Goal: Transaction & Acquisition: Book appointment/travel/reservation

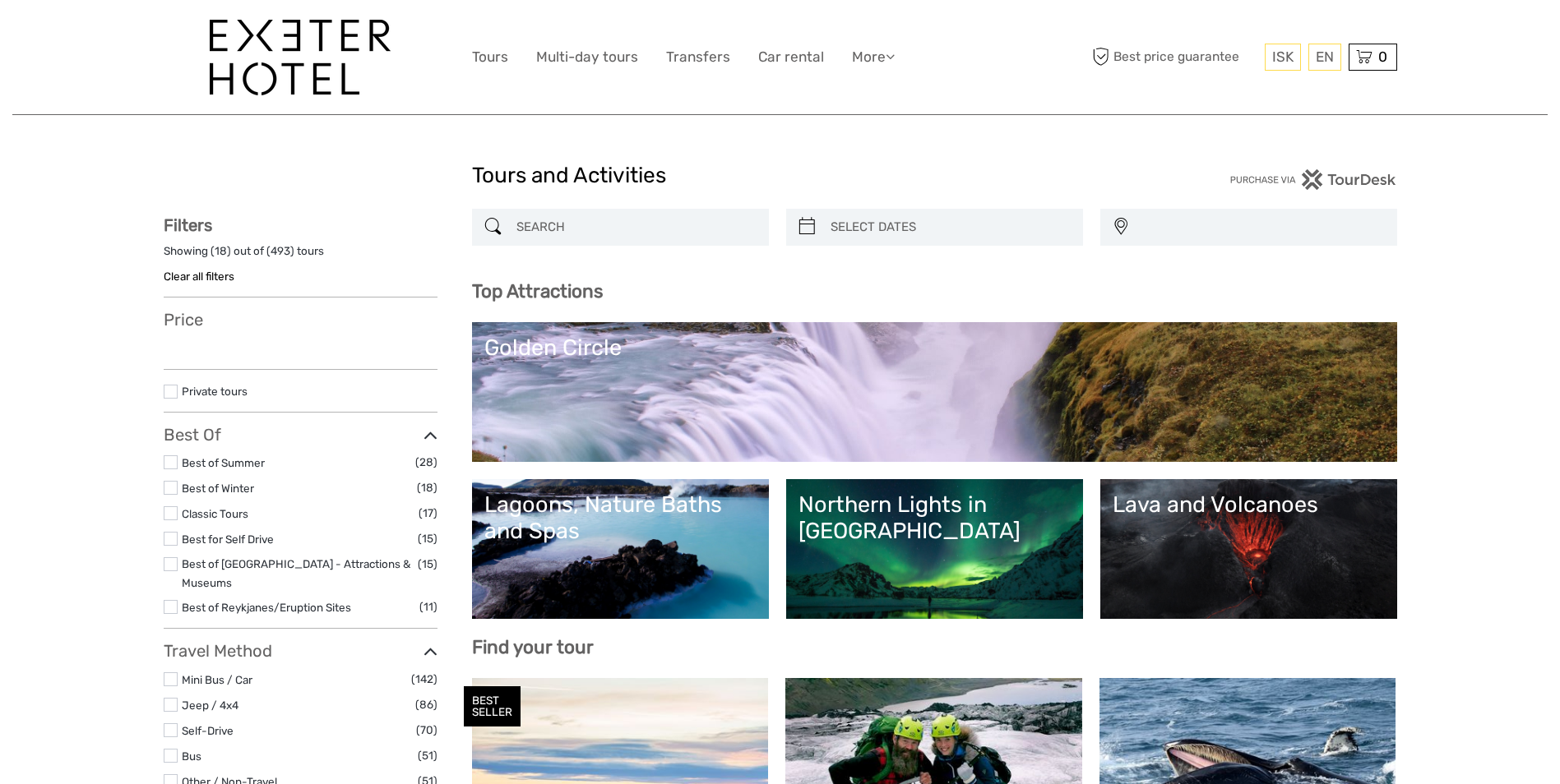
select select
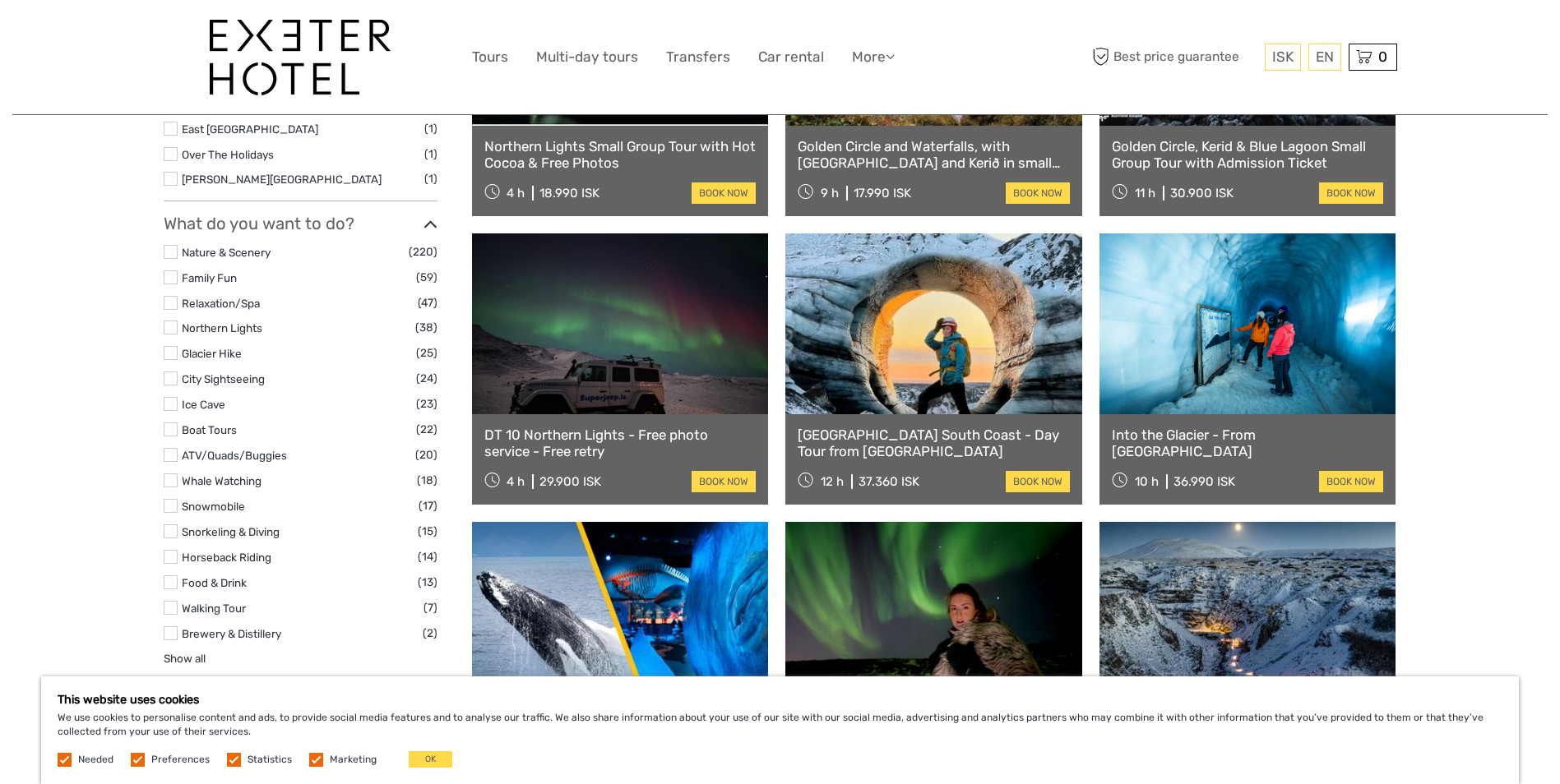
scroll to position [1562, 0]
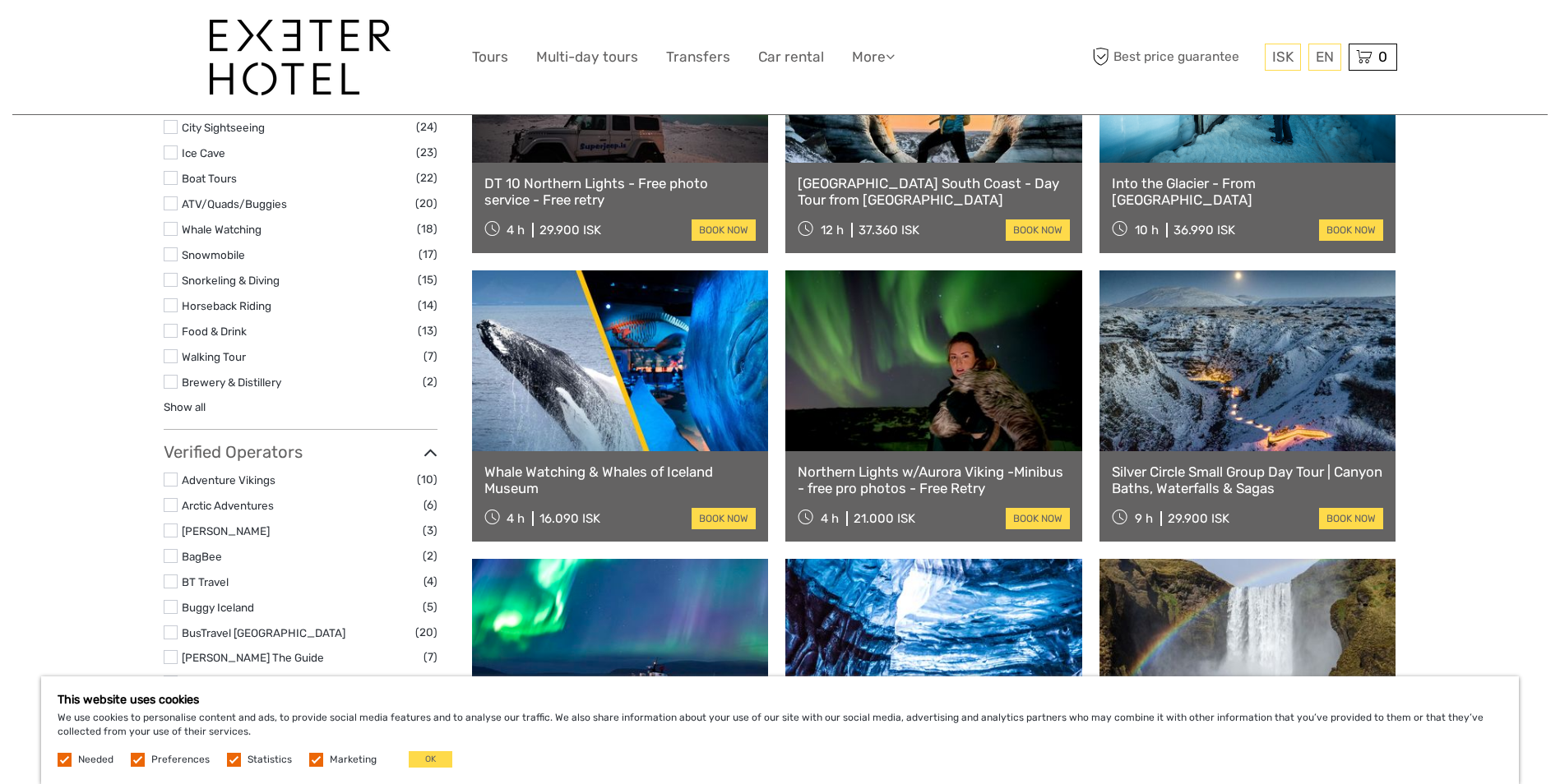
click at [1165, 477] on link "Silver Circle Small Group Day Tour | Canyon Baths, Waterfalls & Sagas" at bounding box center [1247, 480] width 272 height 34
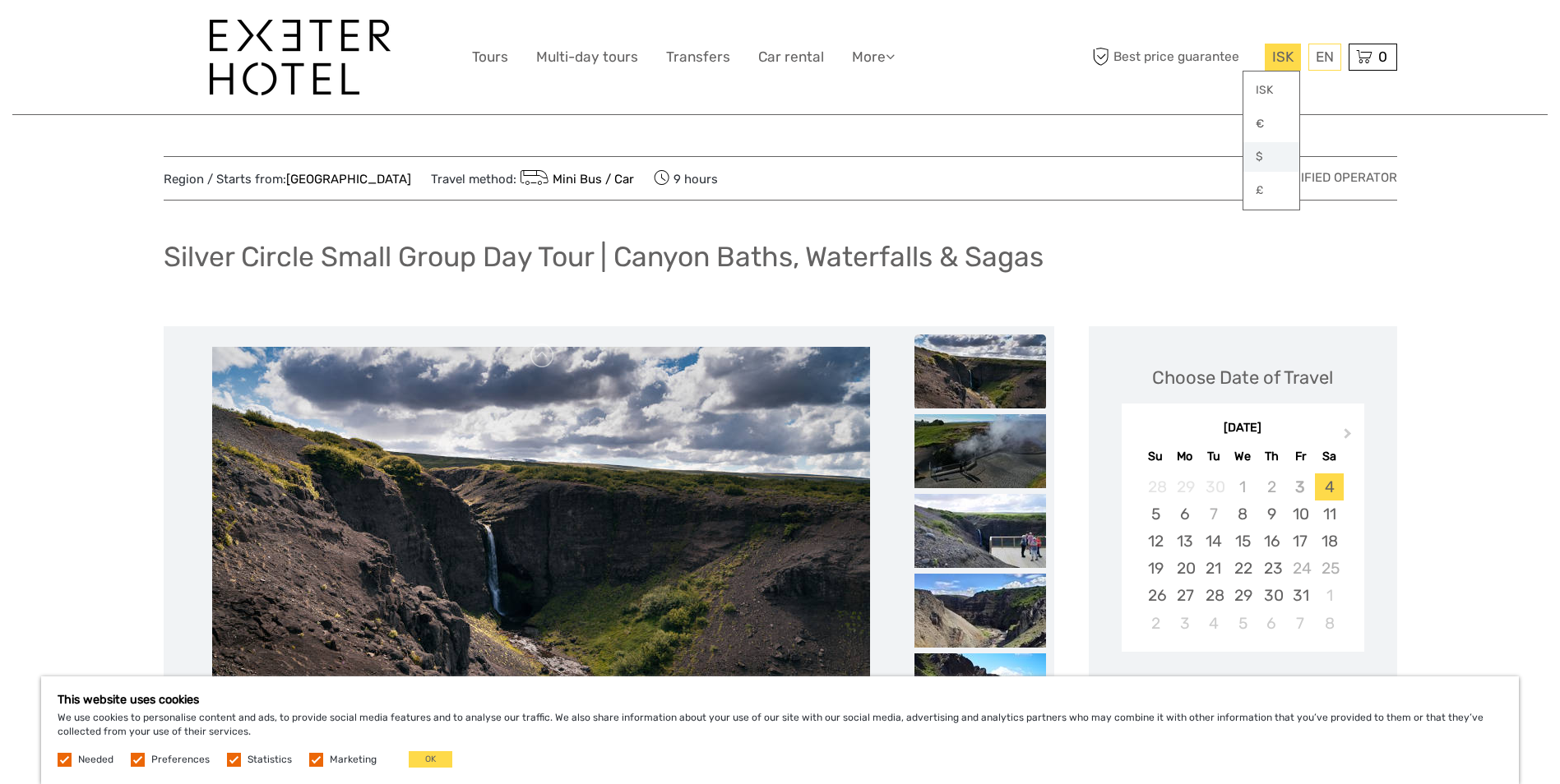
click at [1255, 154] on link "$" at bounding box center [1271, 157] width 56 height 29
click at [1212, 250] on div "Silver Circle Small Group Day Tour | Canyon Baths, Waterfalls & Sagas" at bounding box center [781, 263] width 1233 height 60
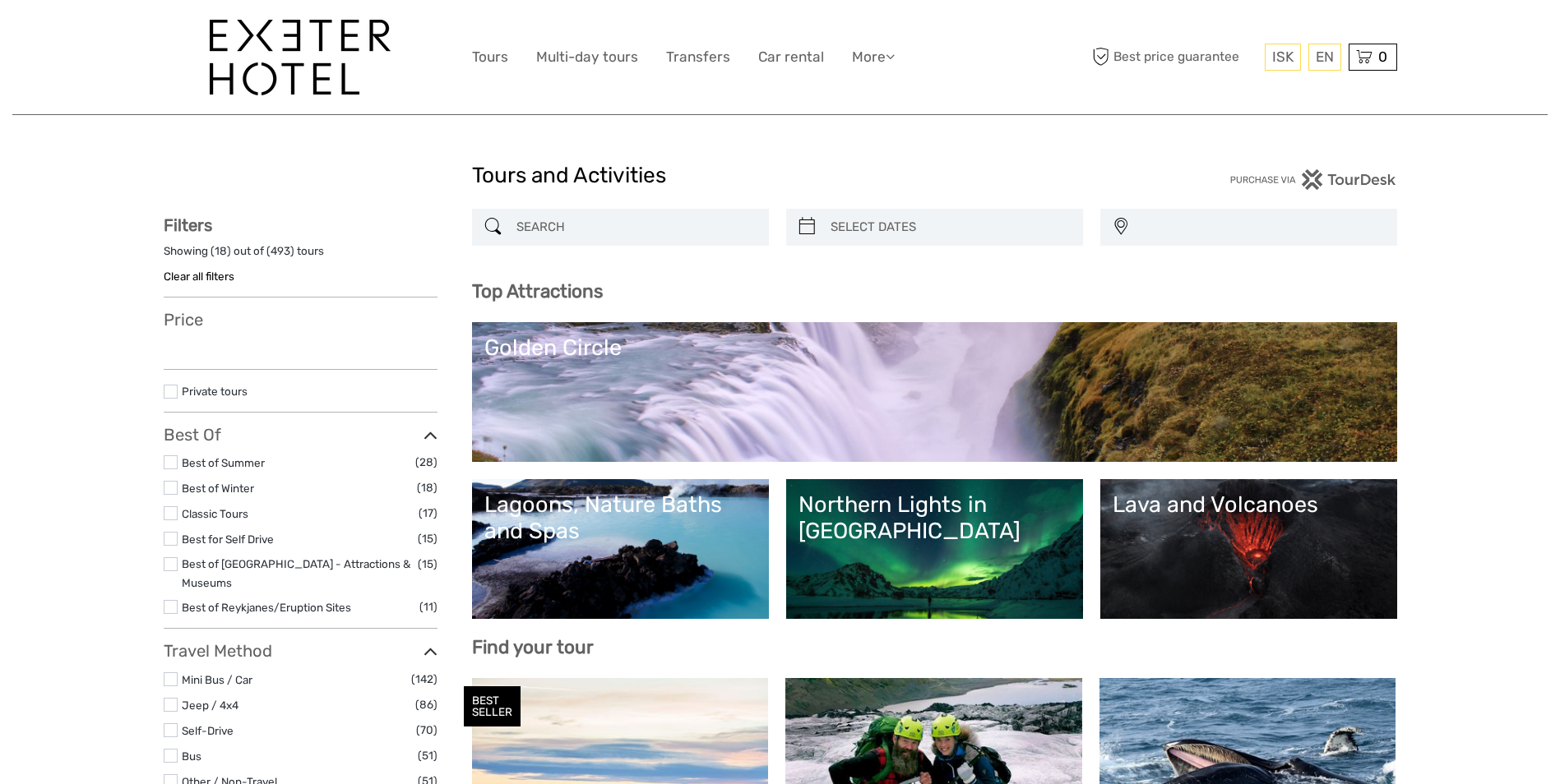
select select
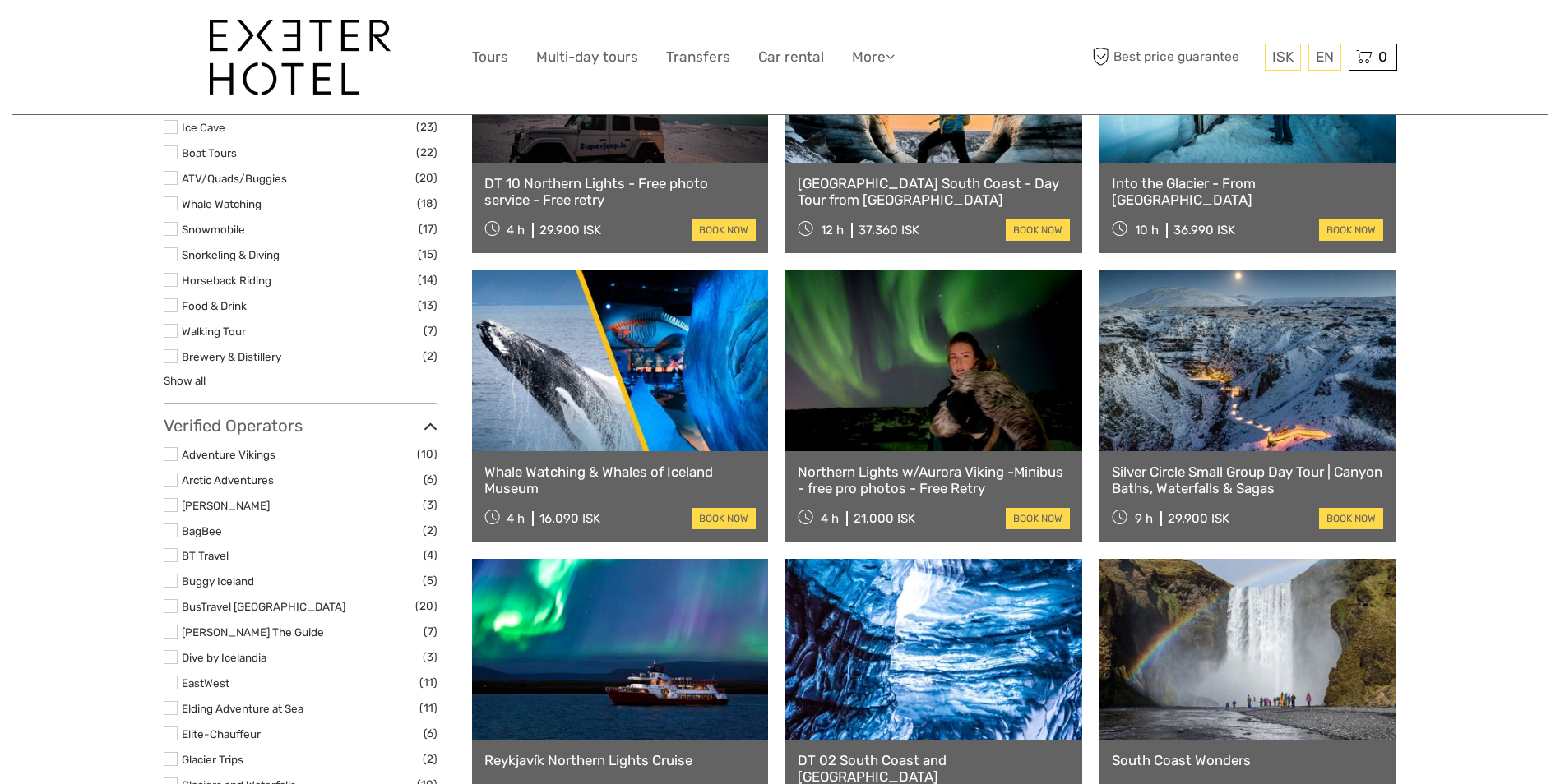
select select
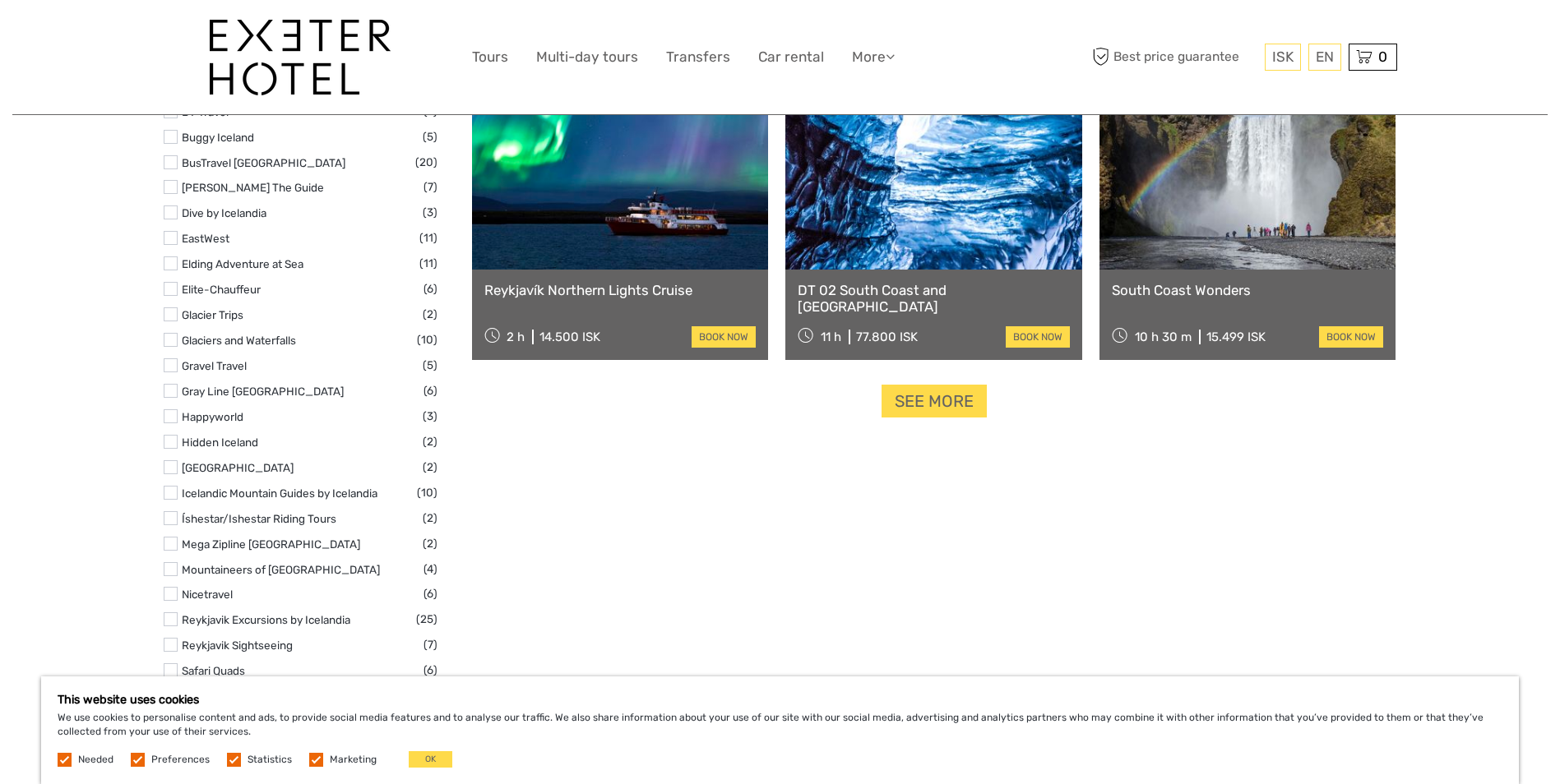
scroll to position [2056, 0]
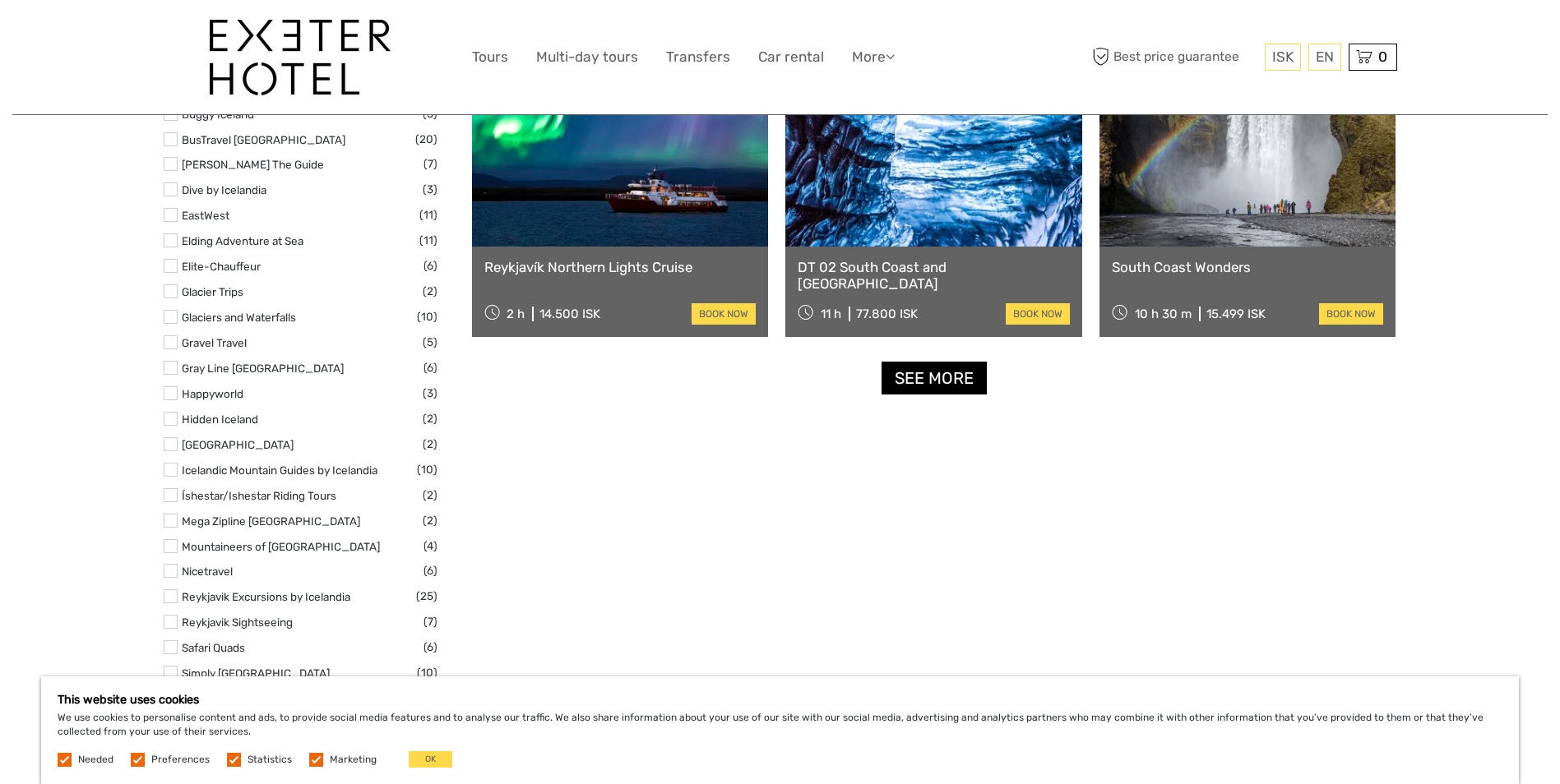
click at [923, 372] on link "See more" at bounding box center [935, 378] width 105 height 34
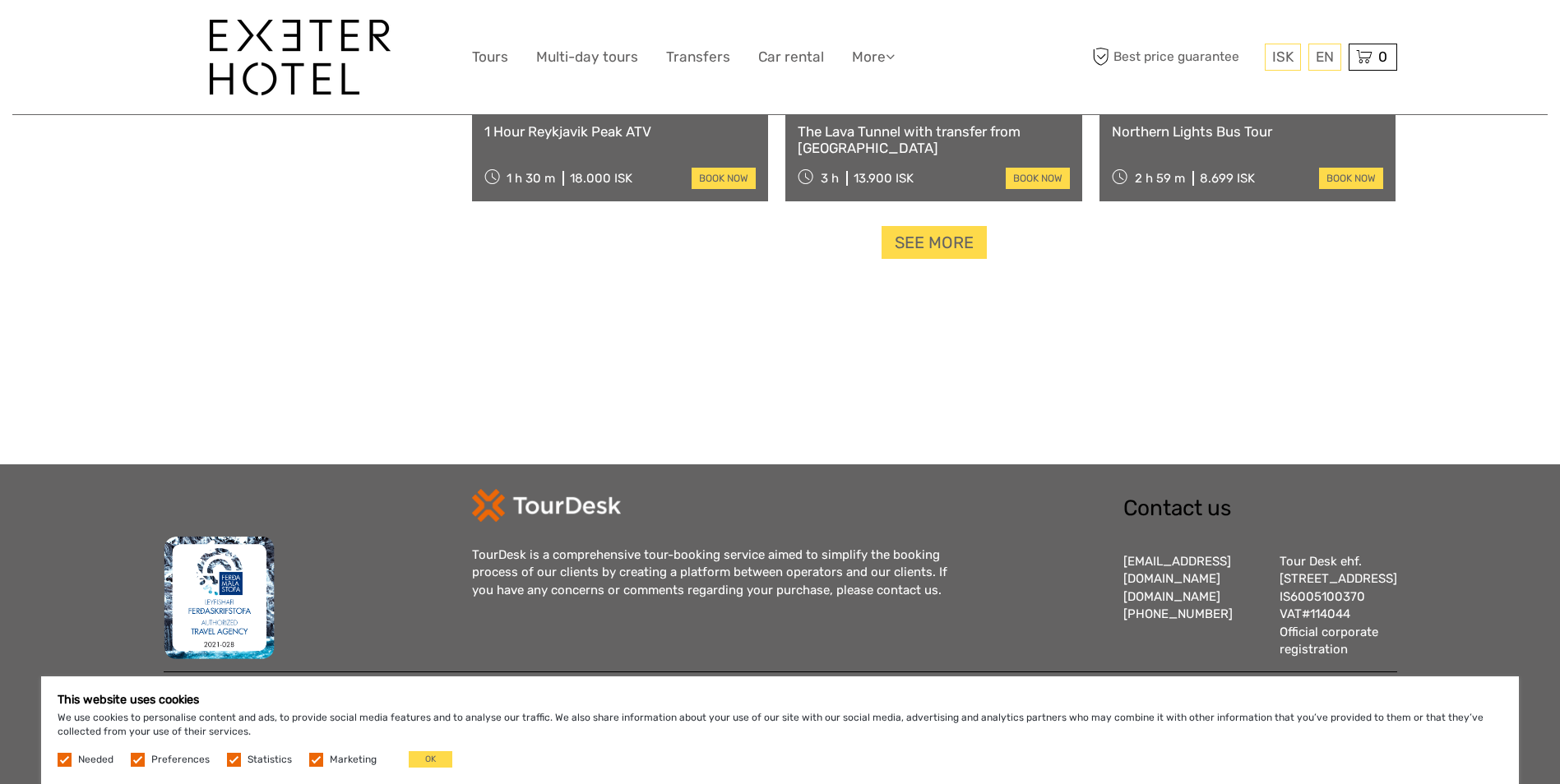
scroll to position [3536, 0]
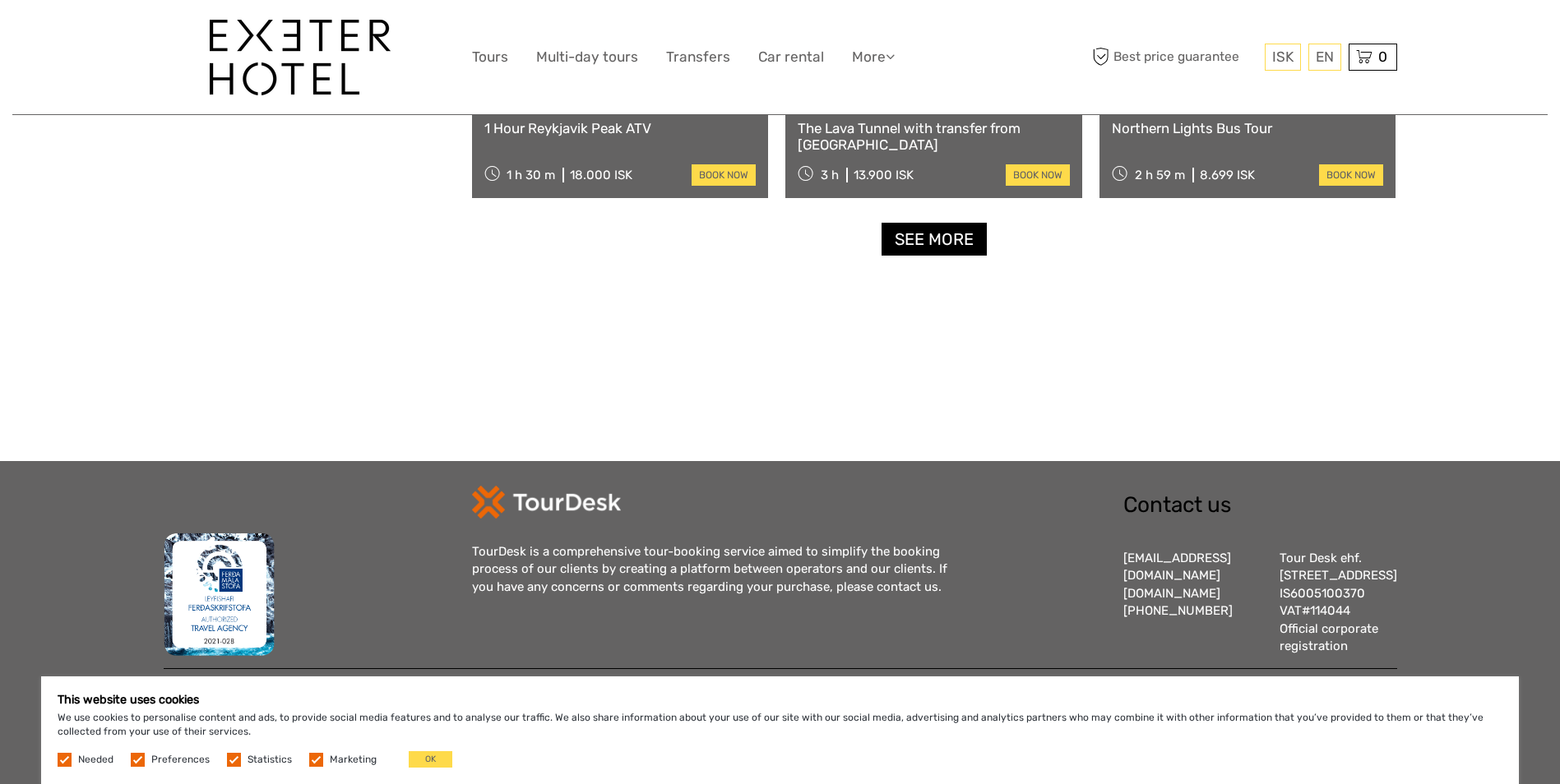
click at [951, 232] on link "See more" at bounding box center [935, 239] width 105 height 34
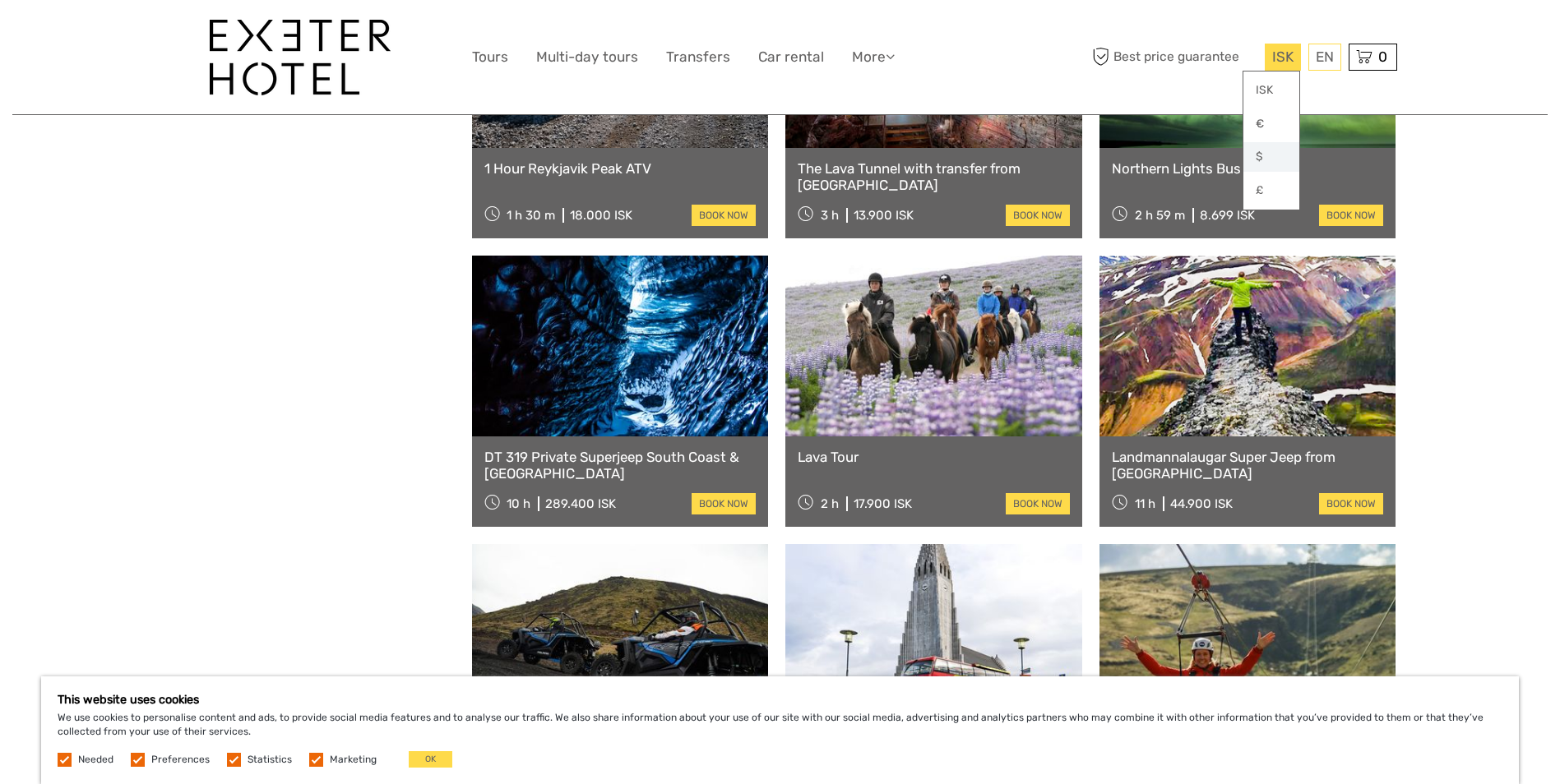
click at [1255, 154] on link "$" at bounding box center [1271, 157] width 56 height 29
click at [1210, 449] on link "Landmannalaugar Super Jeep from [GEOGRAPHIC_DATA]" at bounding box center [1247, 465] width 272 height 34
click at [1176, 345] on link at bounding box center [1248, 346] width 297 height 181
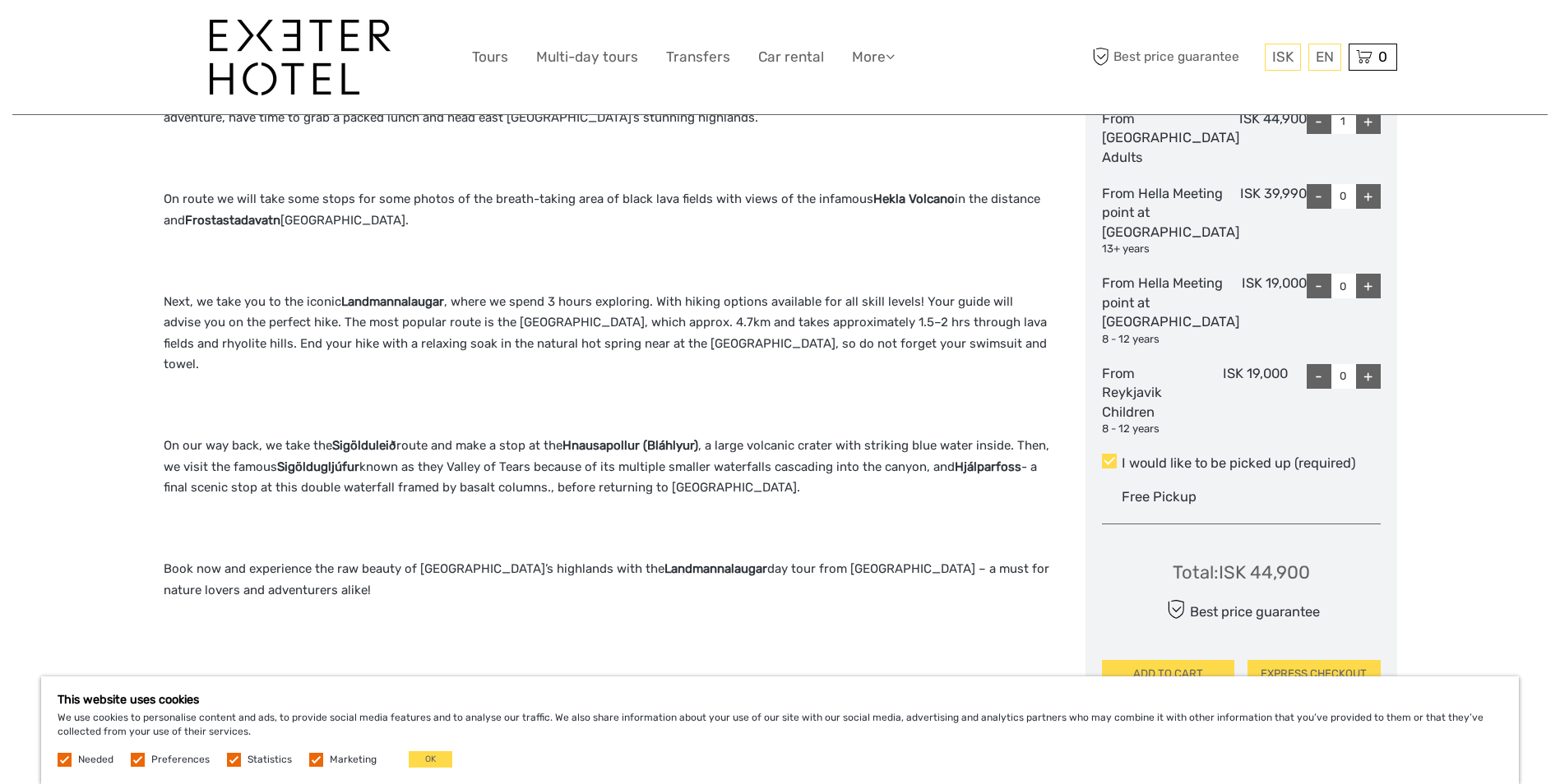
scroll to position [740, 0]
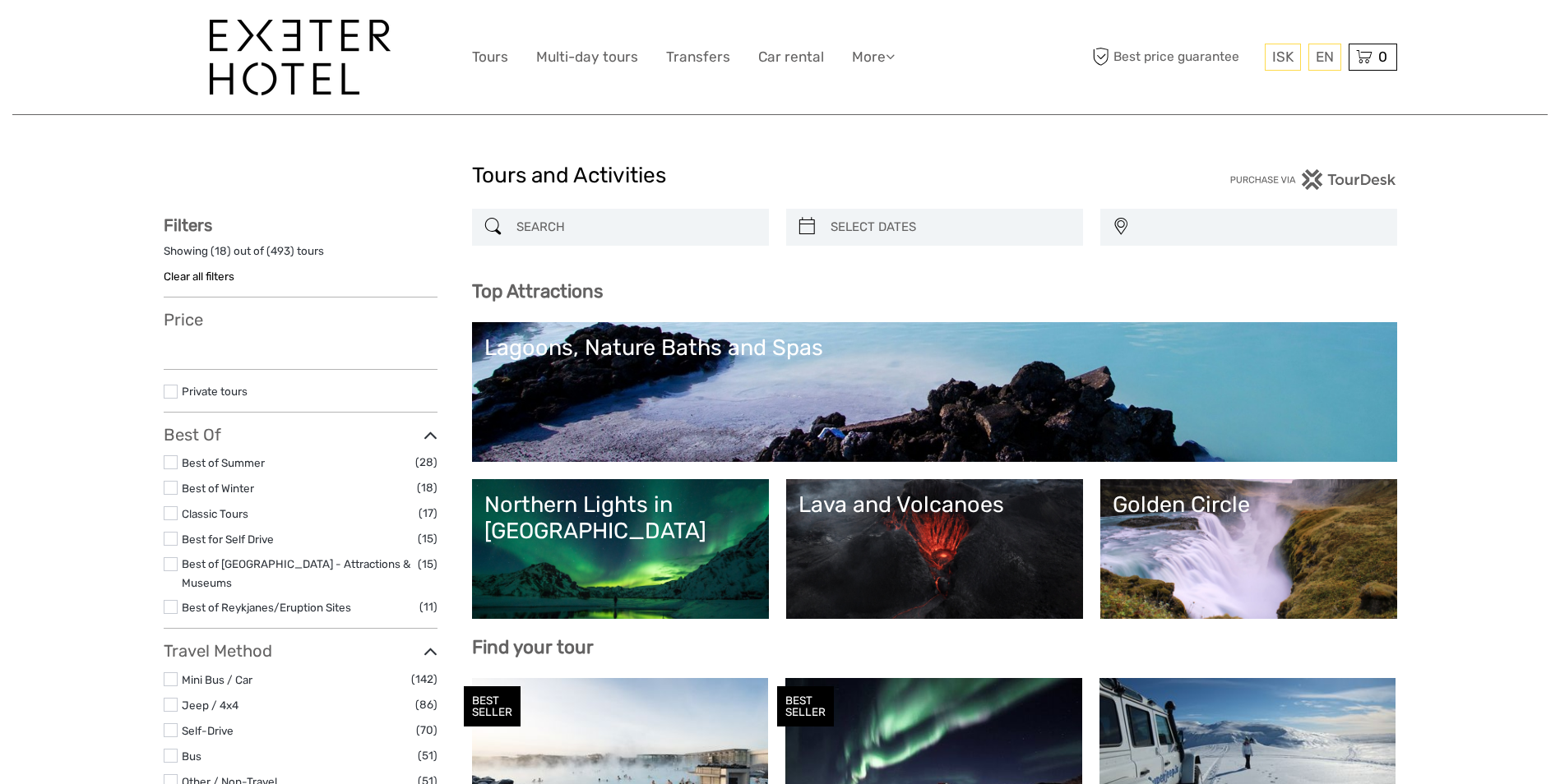
select select
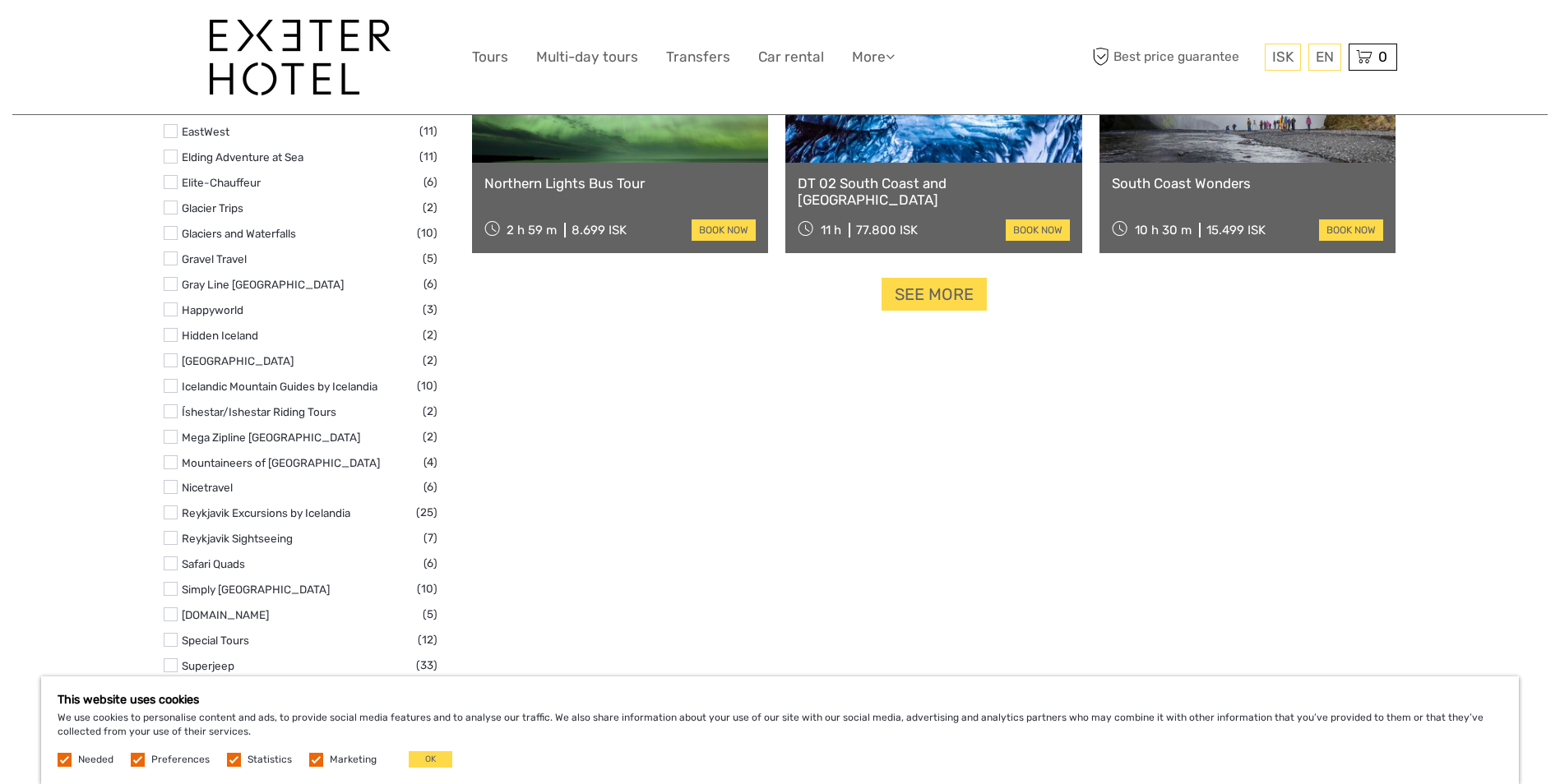
scroll to position [1919, 0]
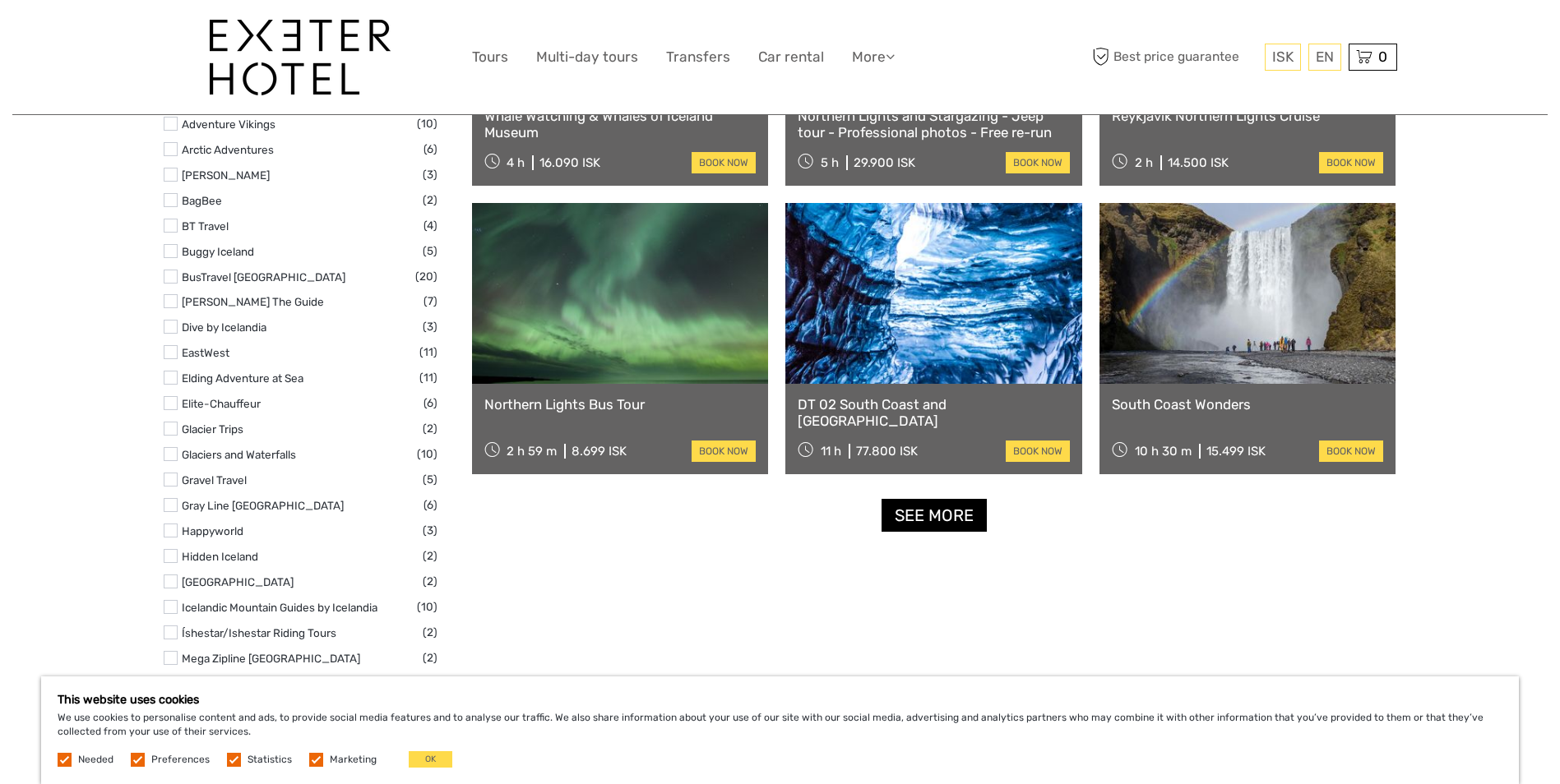
click at [956, 515] on link "See more" at bounding box center [935, 515] width 105 height 34
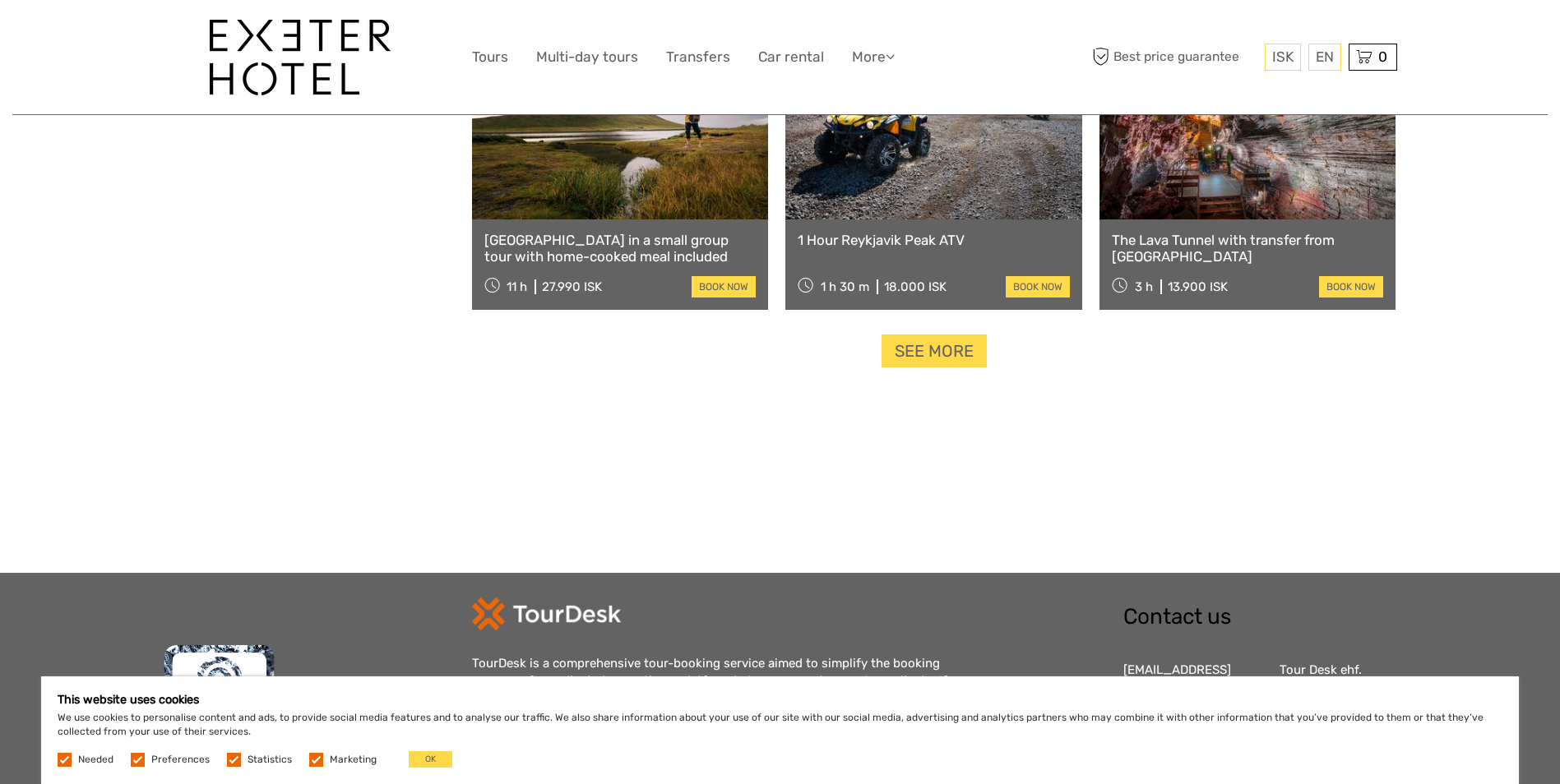
scroll to position [3481, 0]
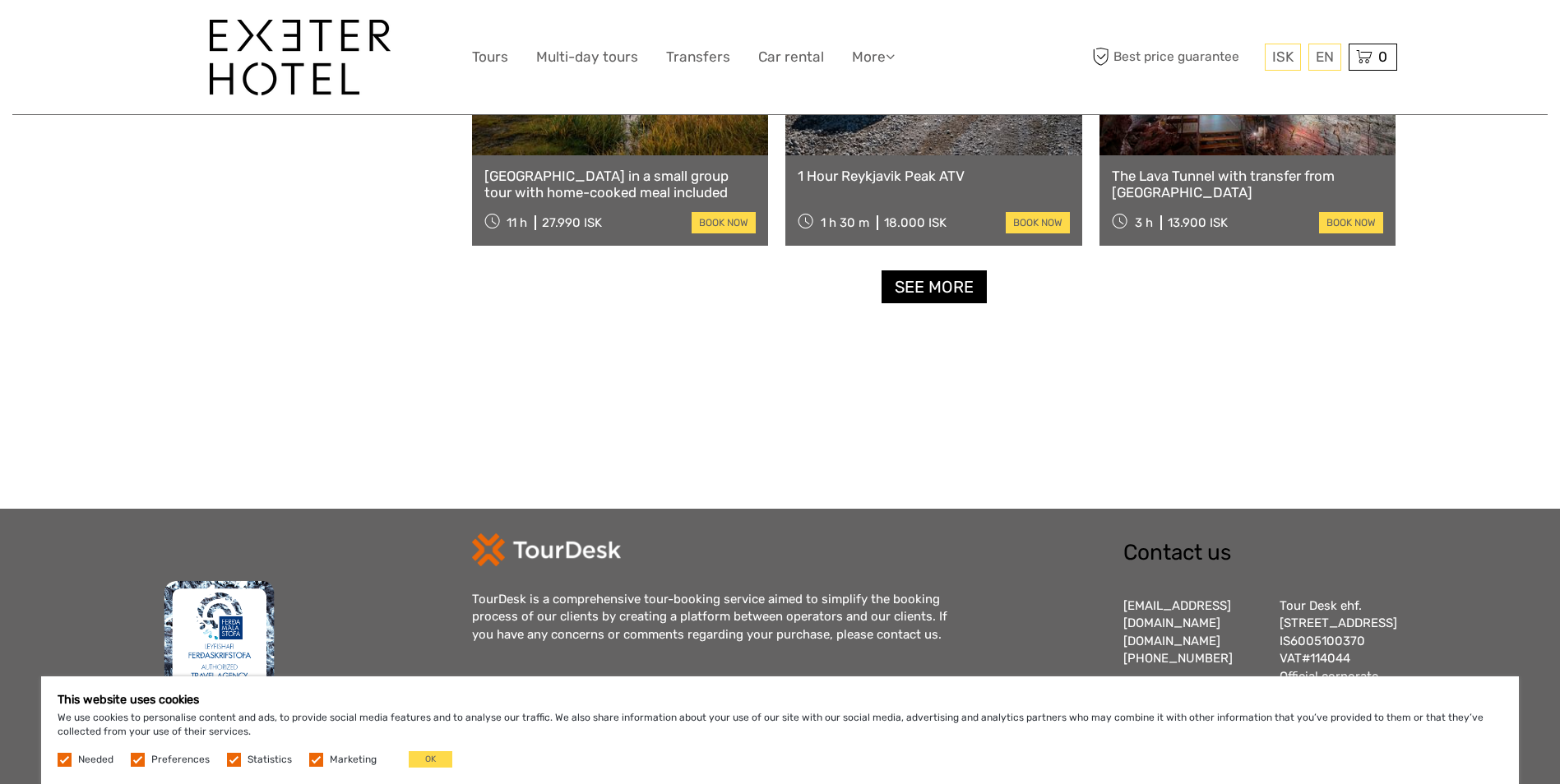
click at [952, 282] on link "See more" at bounding box center [935, 287] width 105 height 34
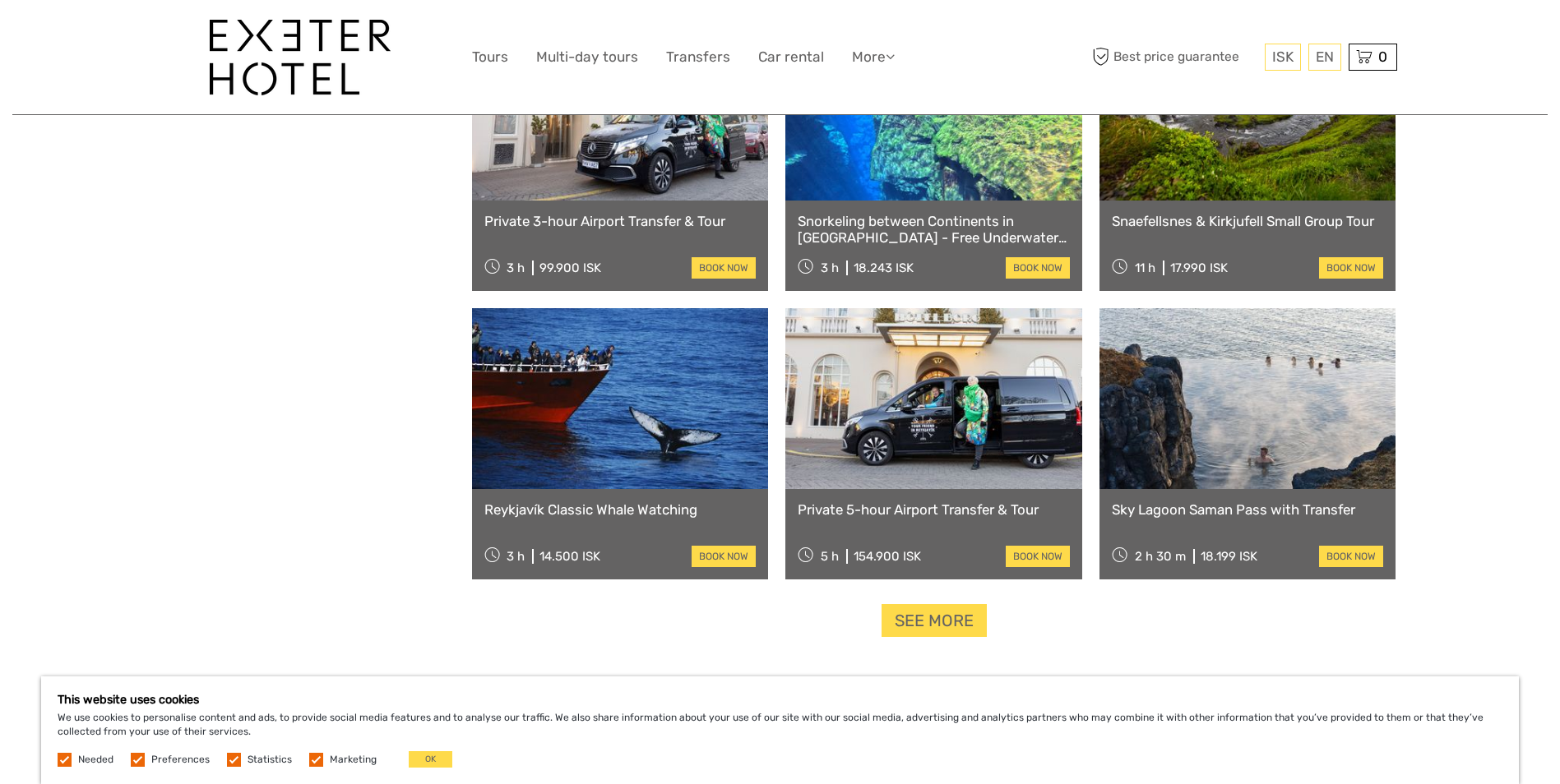
scroll to position [5125, 0]
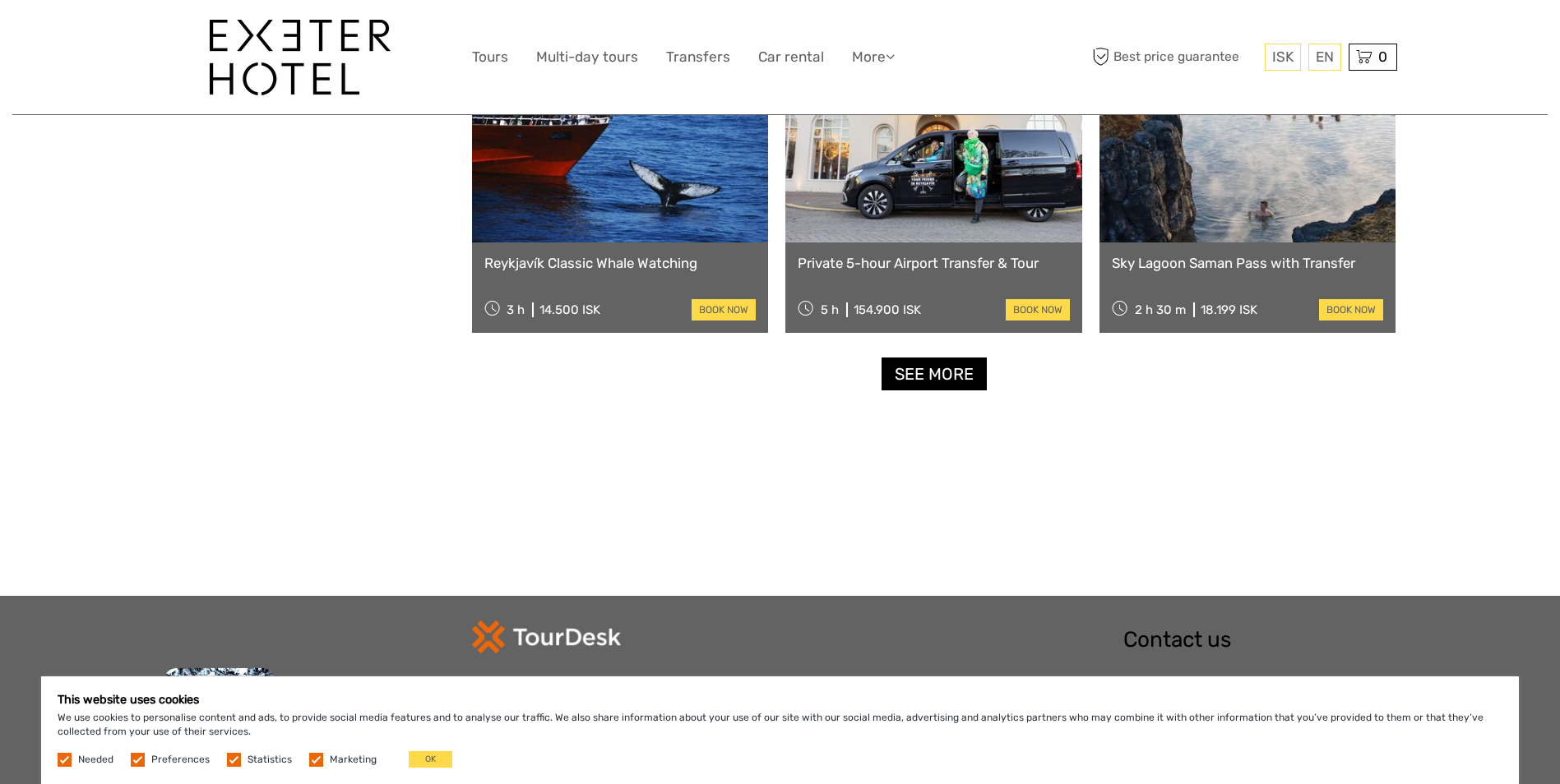
click at [897, 372] on link "See more" at bounding box center [935, 374] width 105 height 34
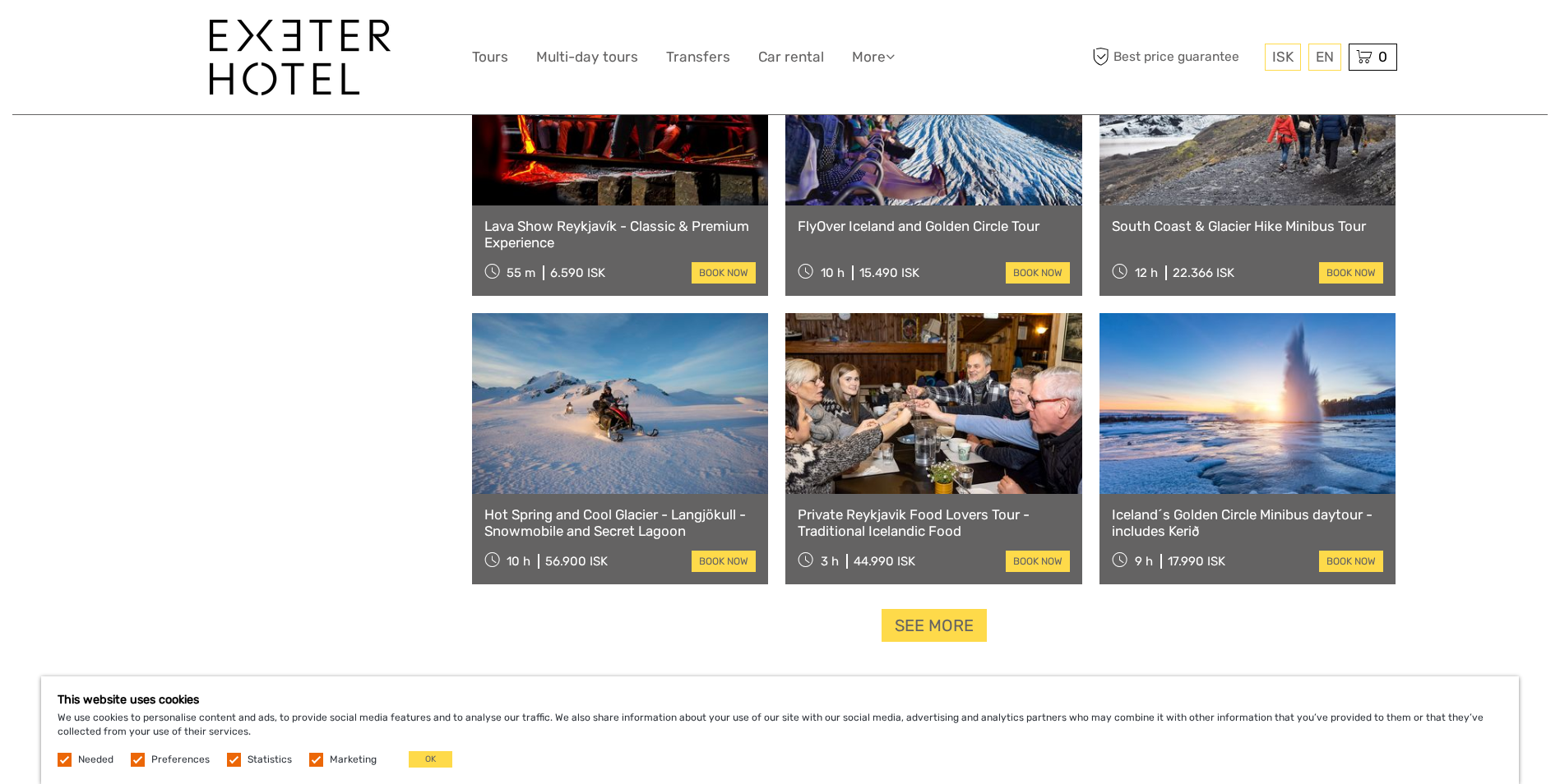
scroll to position [6687, 0]
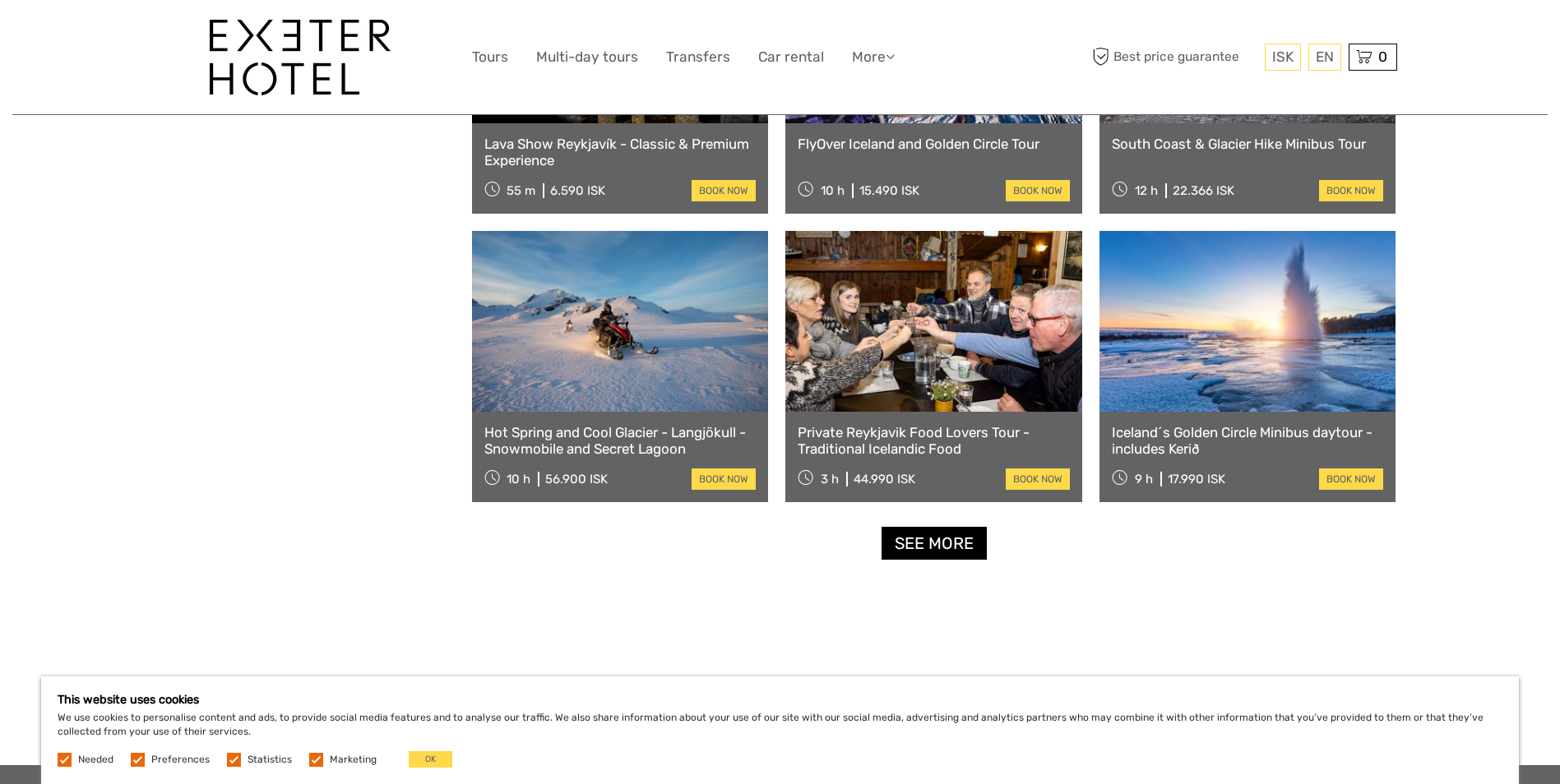
click at [921, 543] on link "See more" at bounding box center [935, 543] width 105 height 34
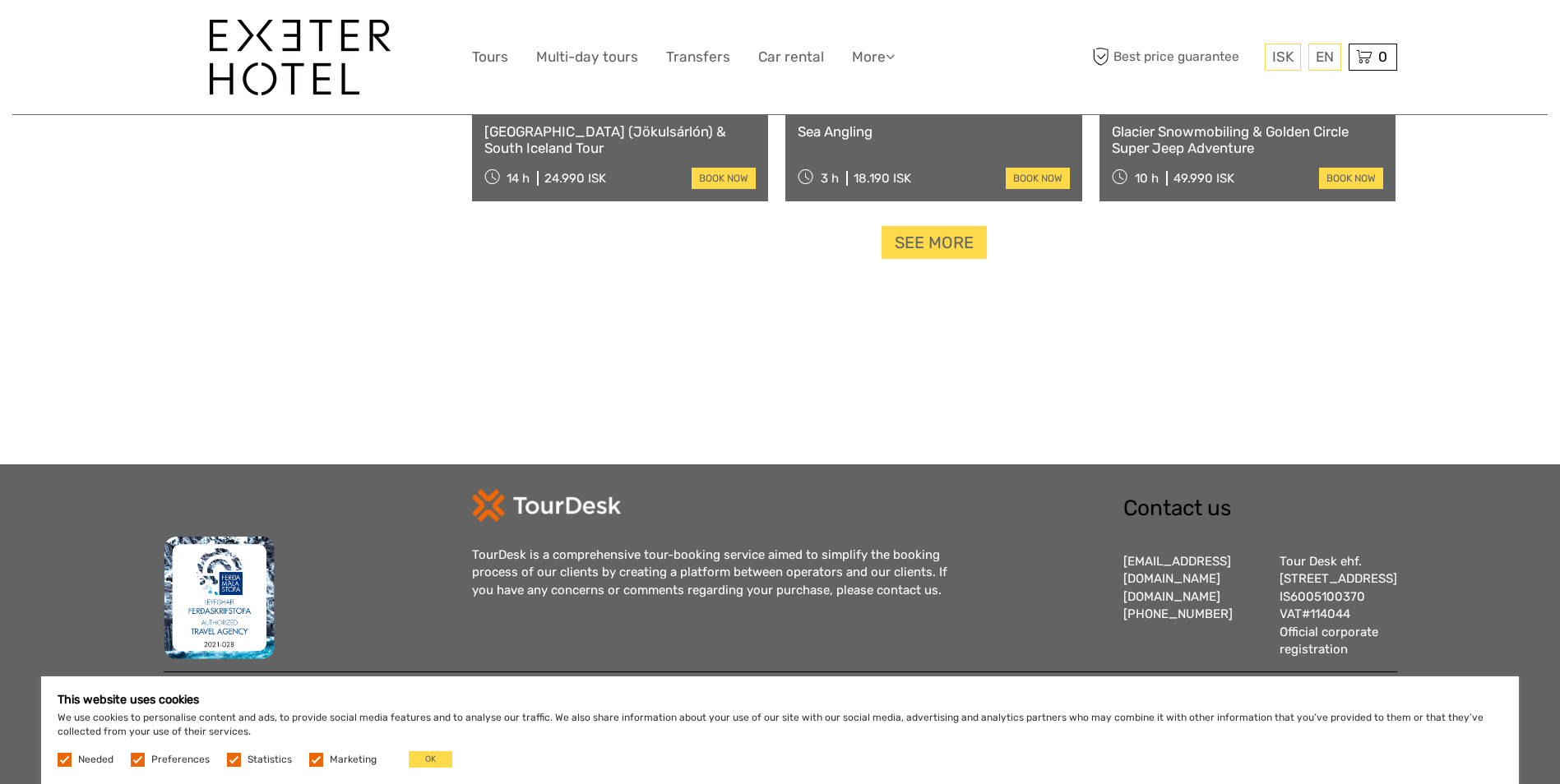
scroll to position [8741, 0]
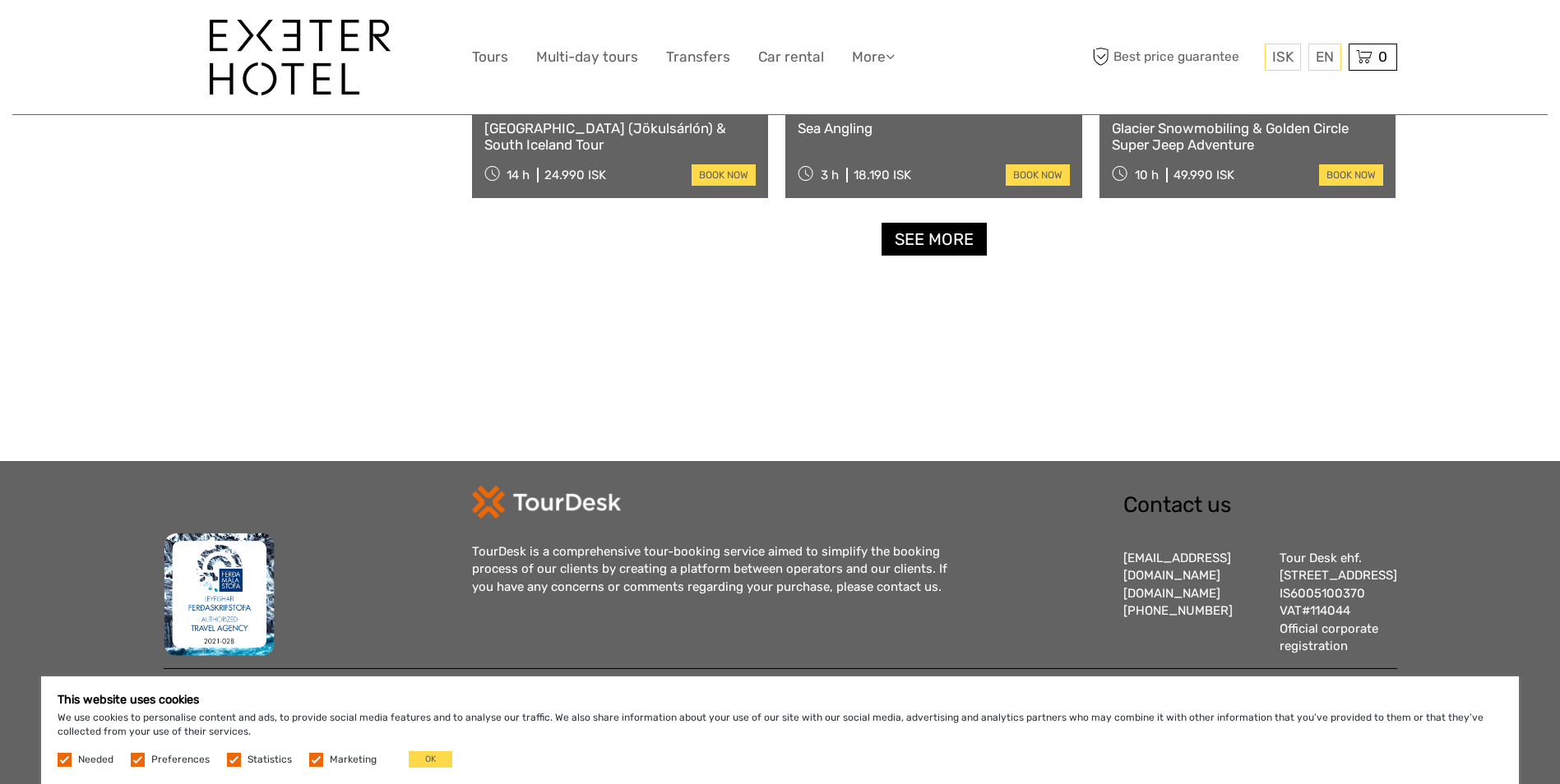
click at [915, 223] on link "See more" at bounding box center [935, 239] width 105 height 34
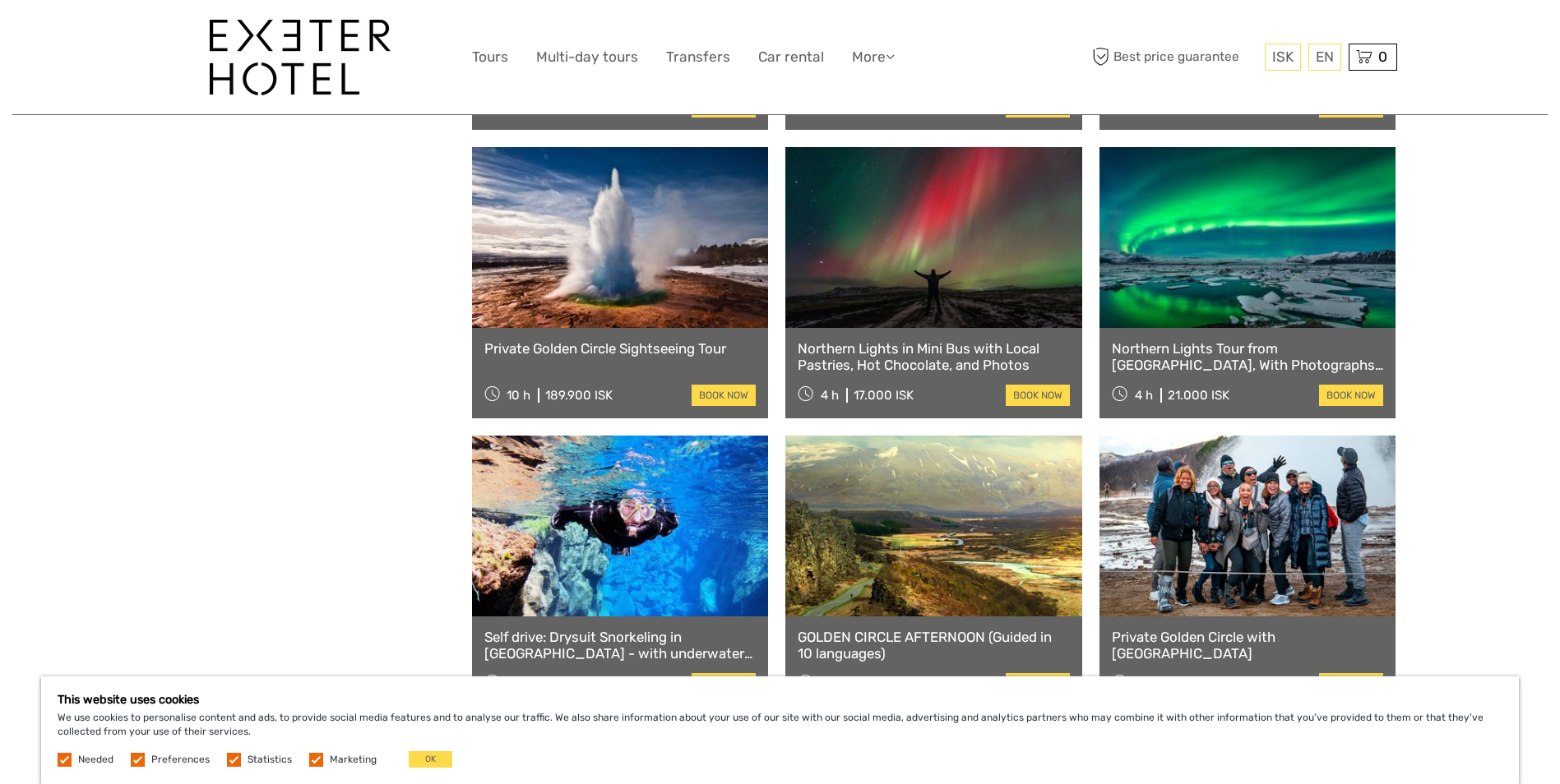
scroll to position [10163, 0]
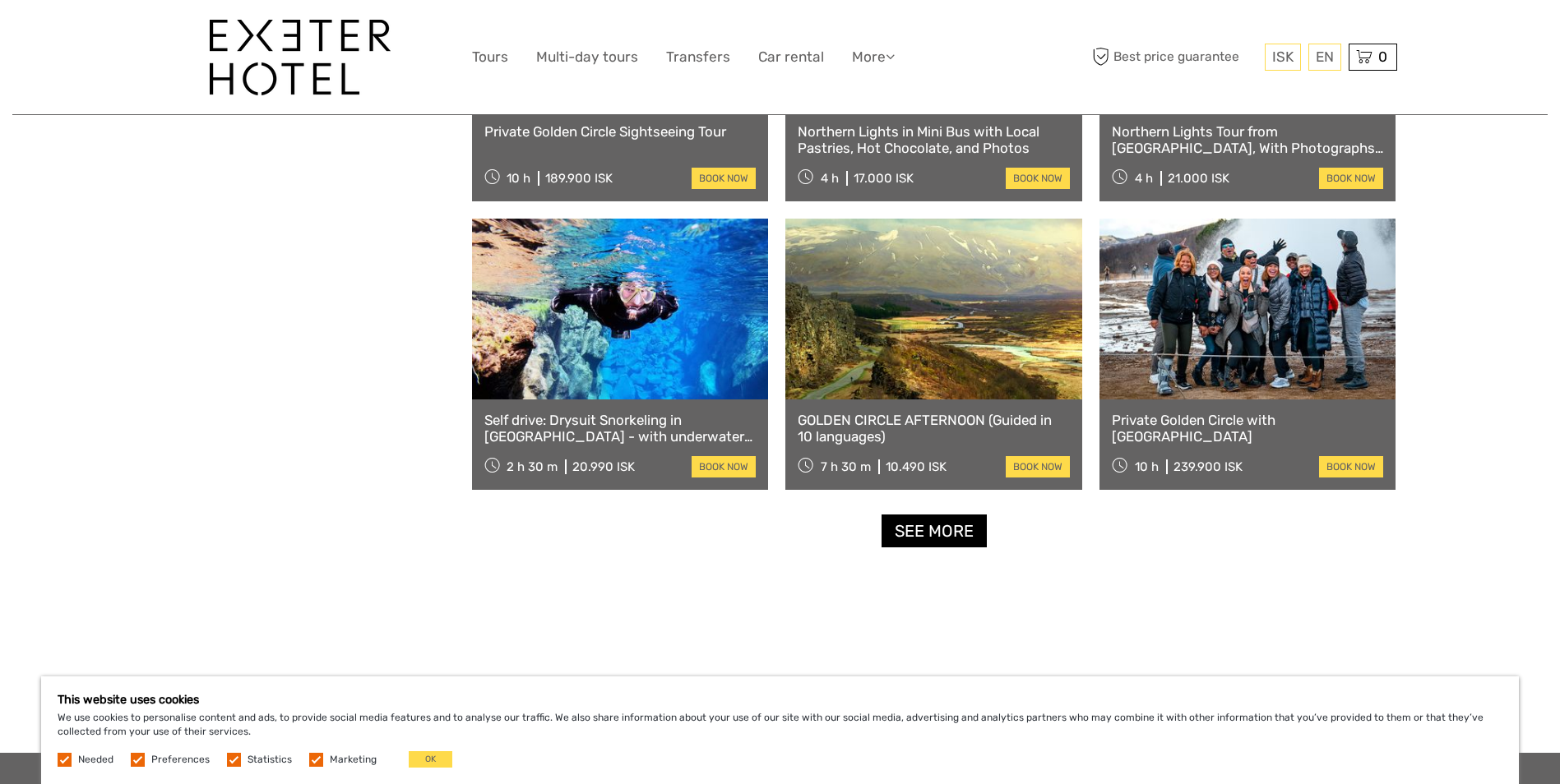
click at [949, 529] on link "See more" at bounding box center [935, 531] width 105 height 34
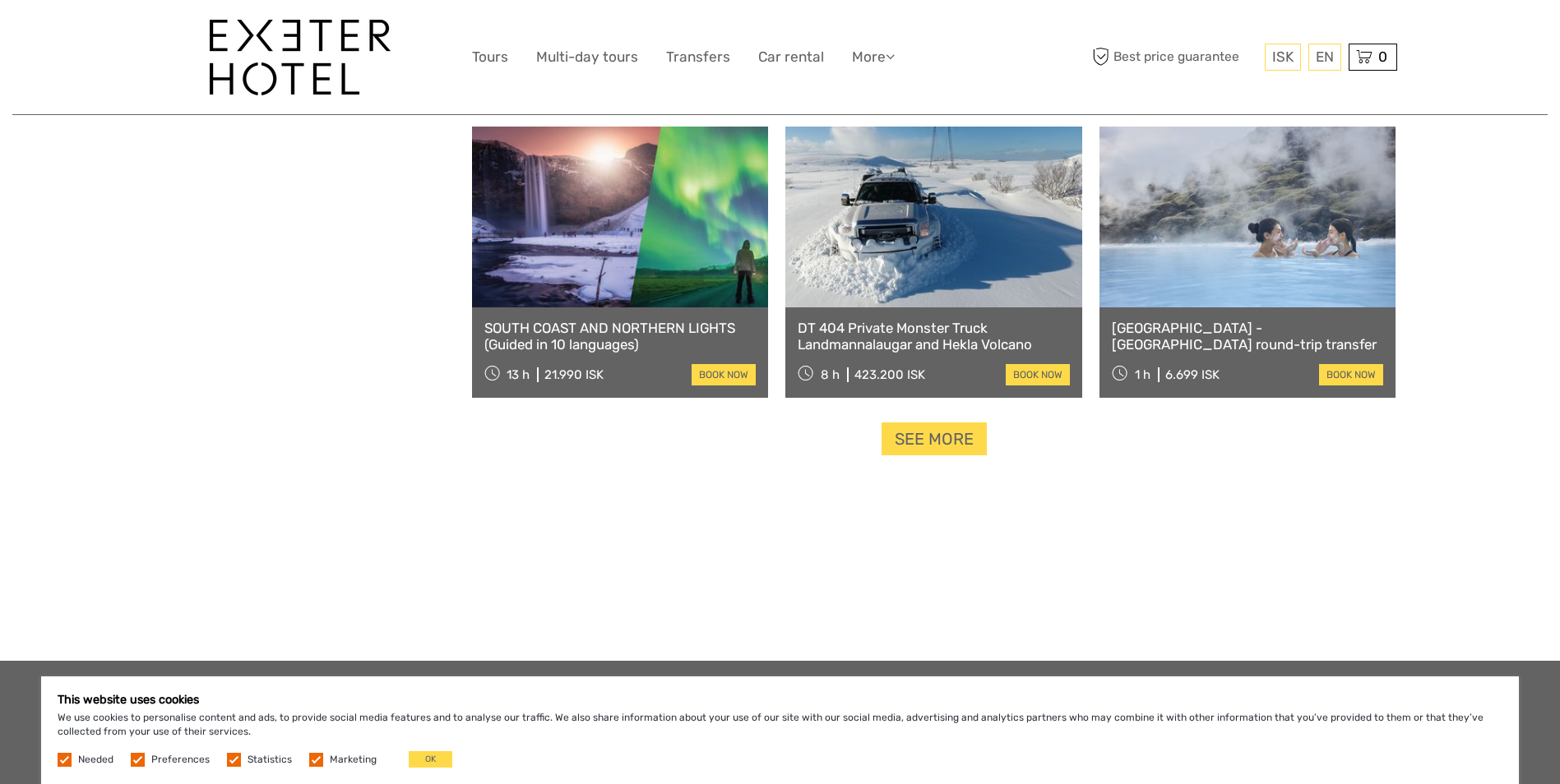
scroll to position [12205, 0]
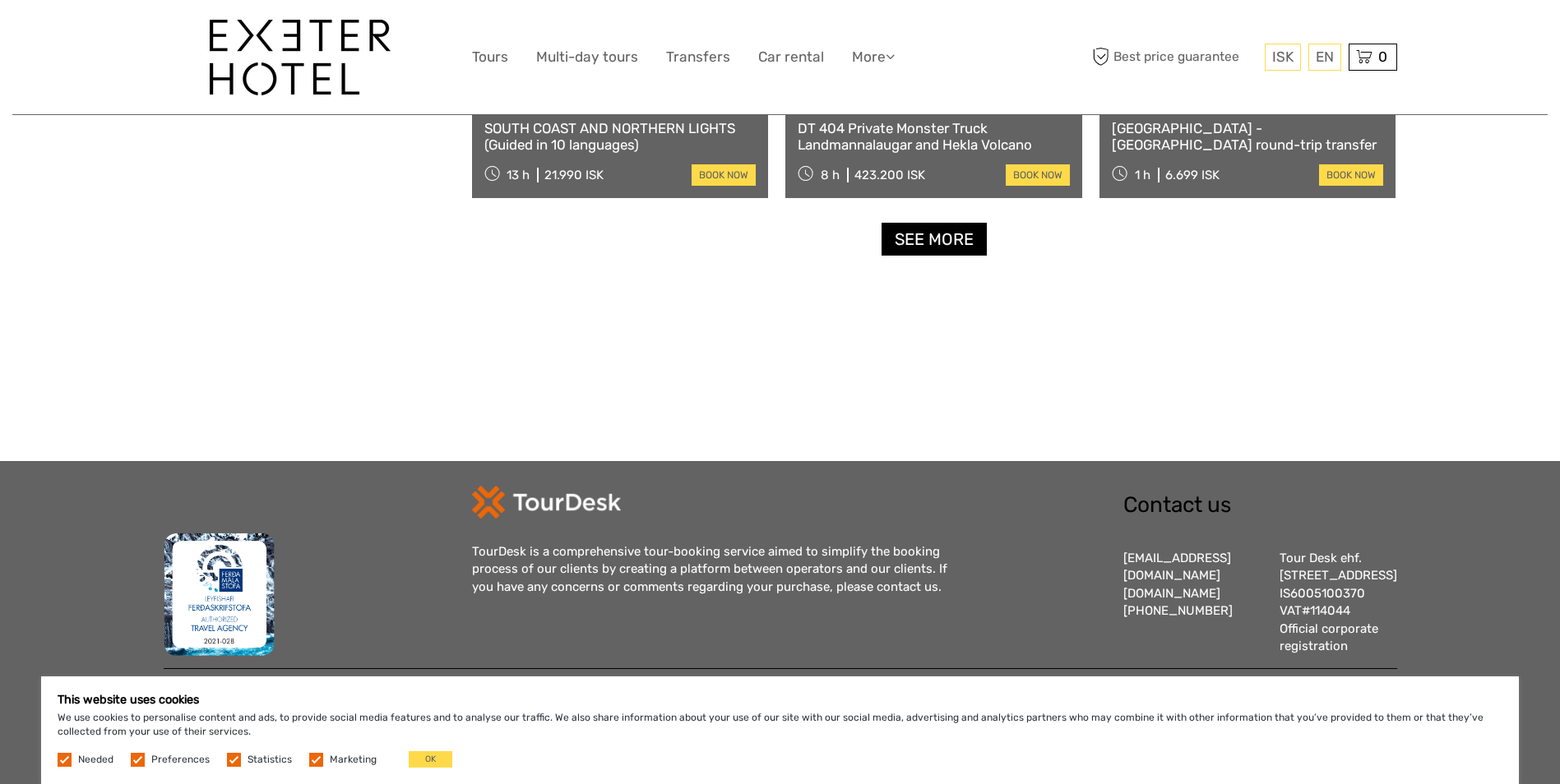
click at [926, 225] on link "See more" at bounding box center [935, 239] width 105 height 34
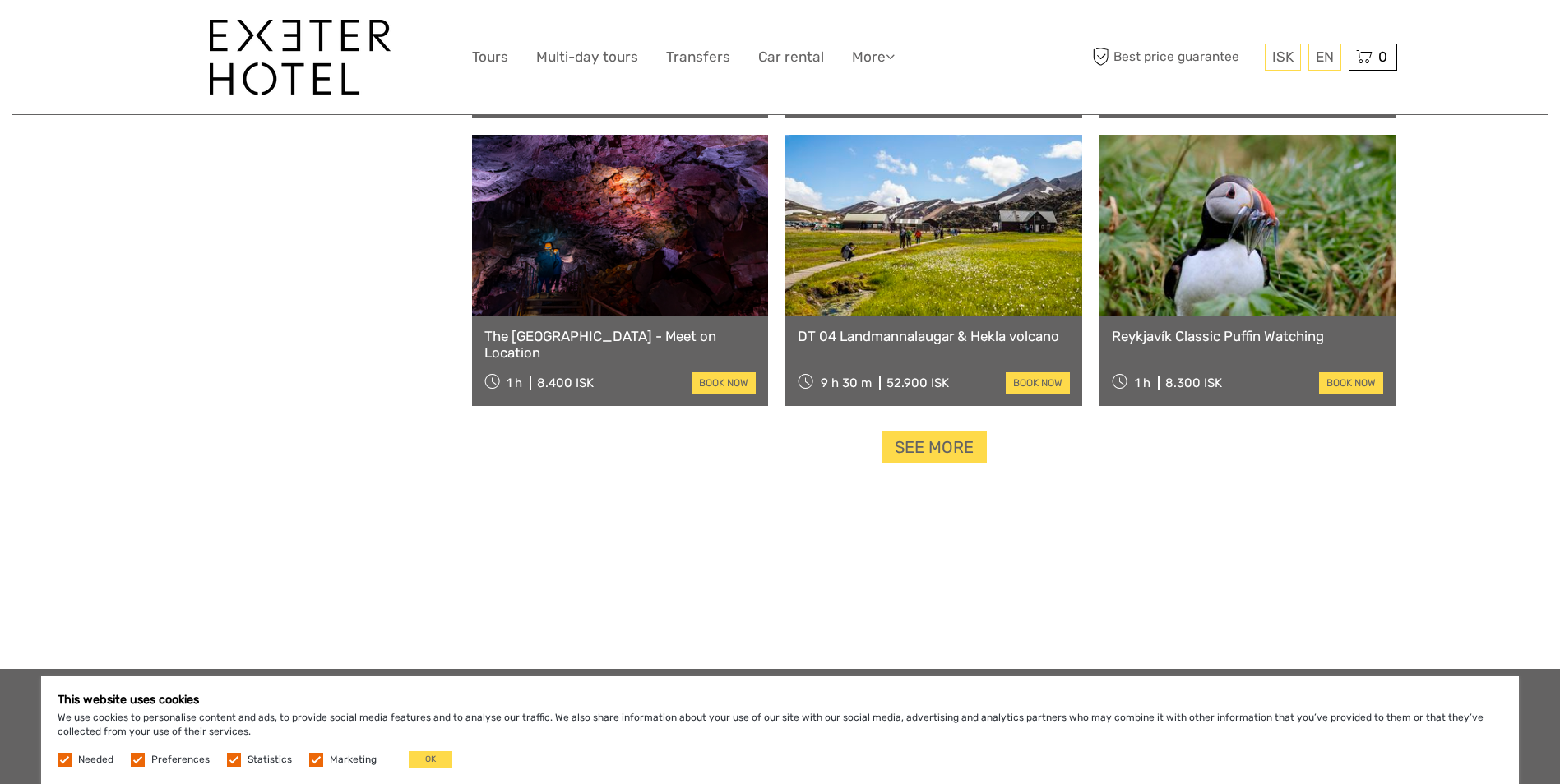
scroll to position [13873, 0]
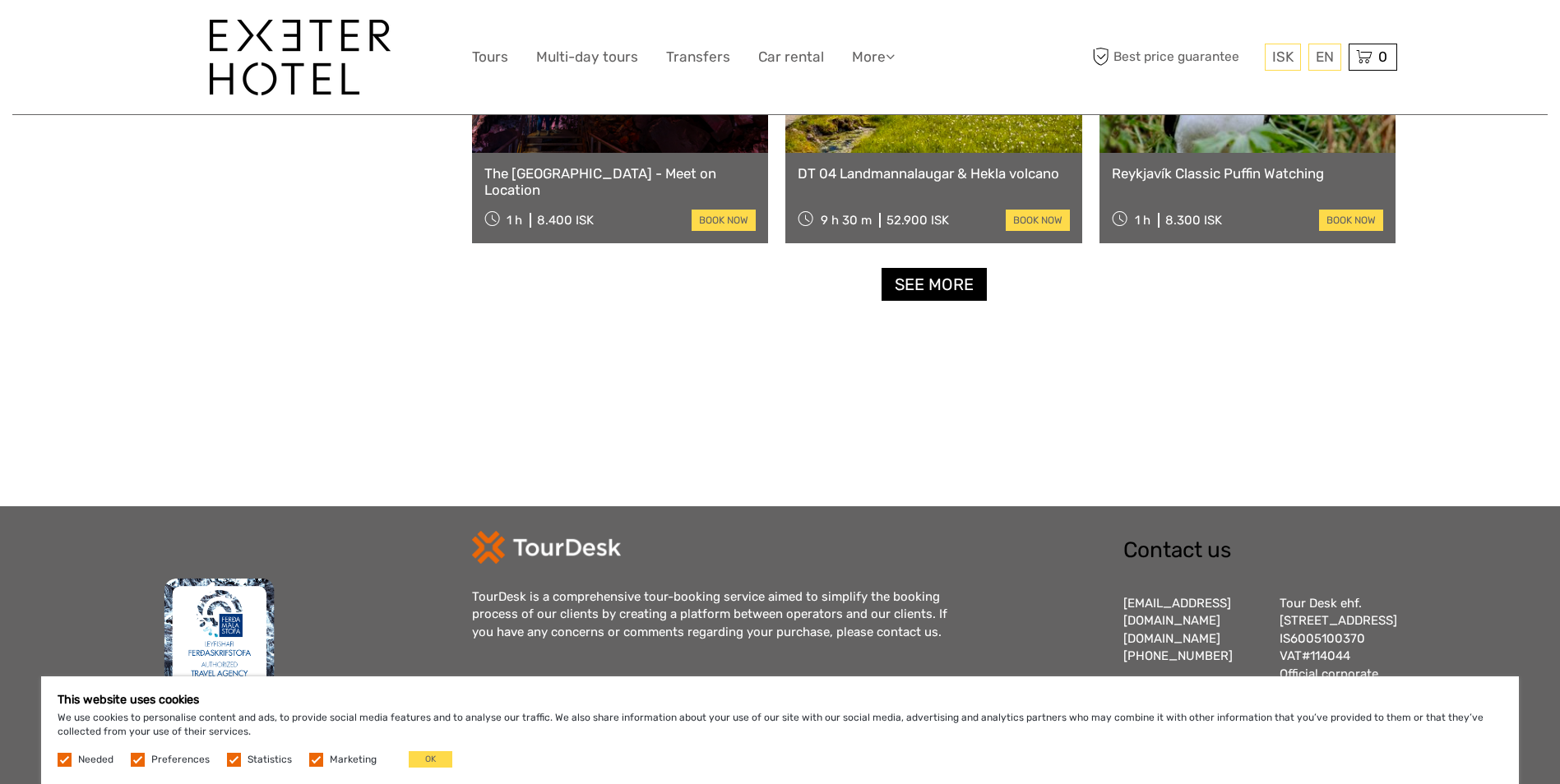
click at [956, 294] on link "See more" at bounding box center [935, 284] width 105 height 34
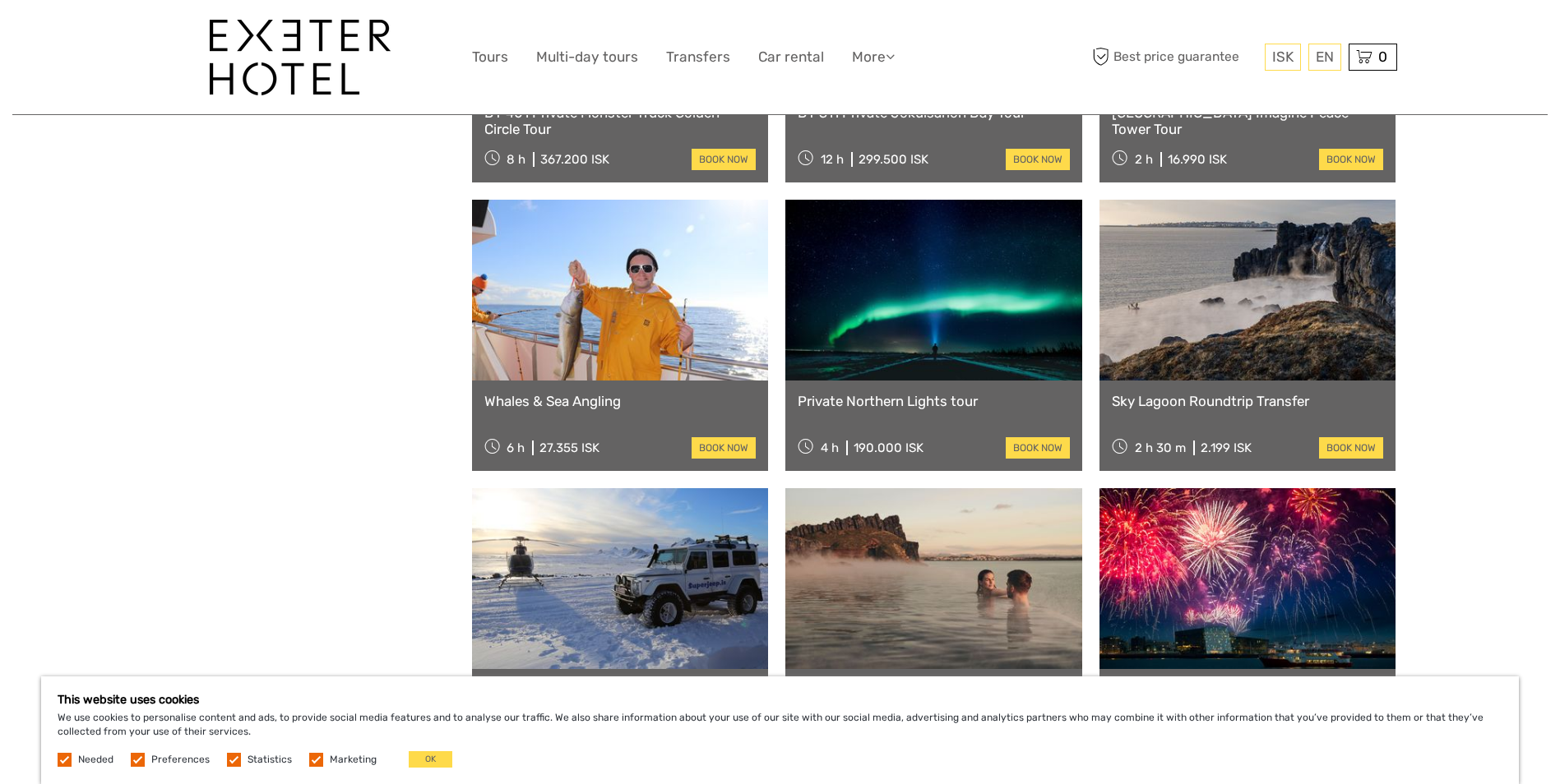
scroll to position [15271, 0]
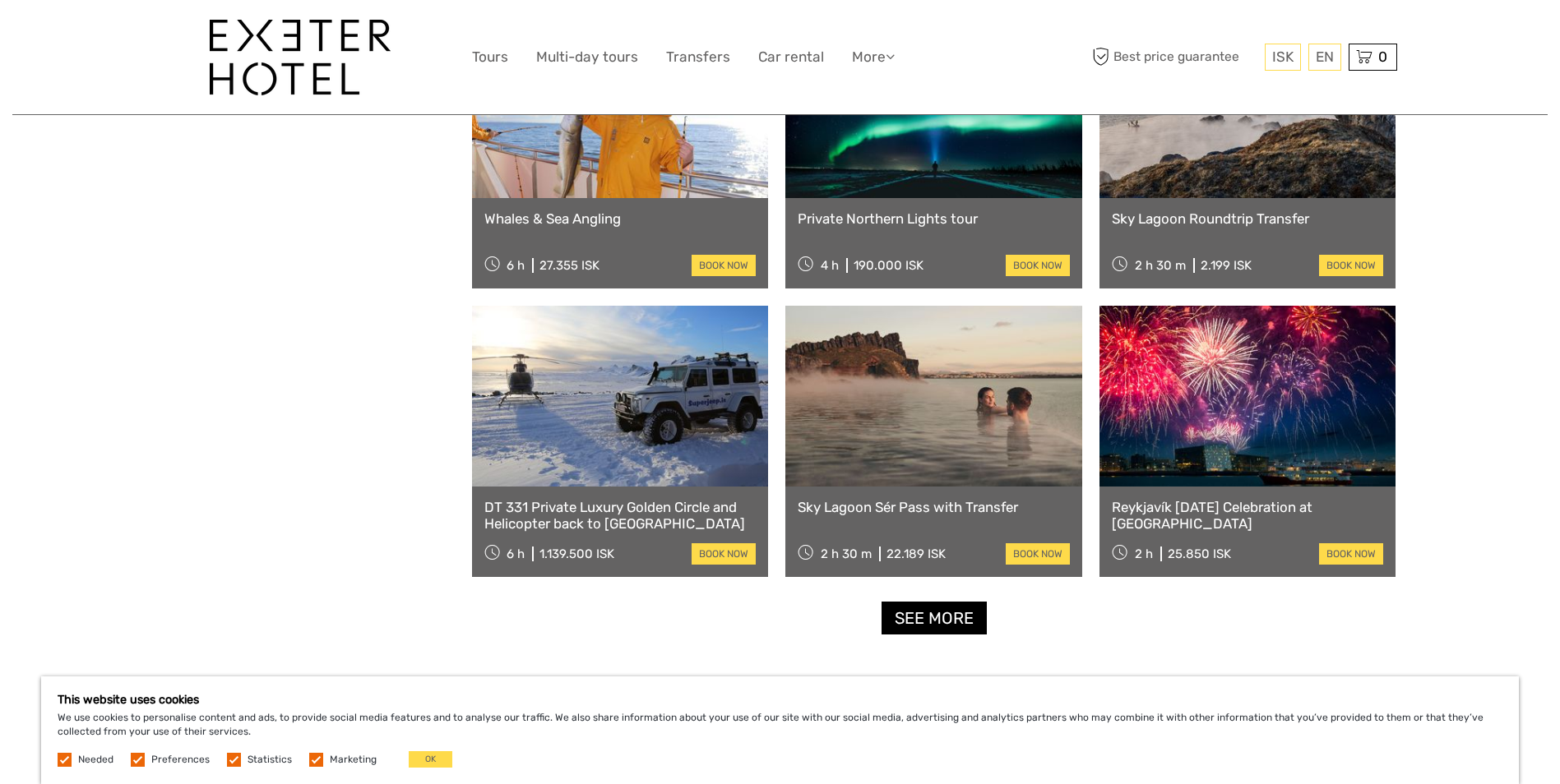
click at [929, 616] on link "See more" at bounding box center [935, 618] width 105 height 34
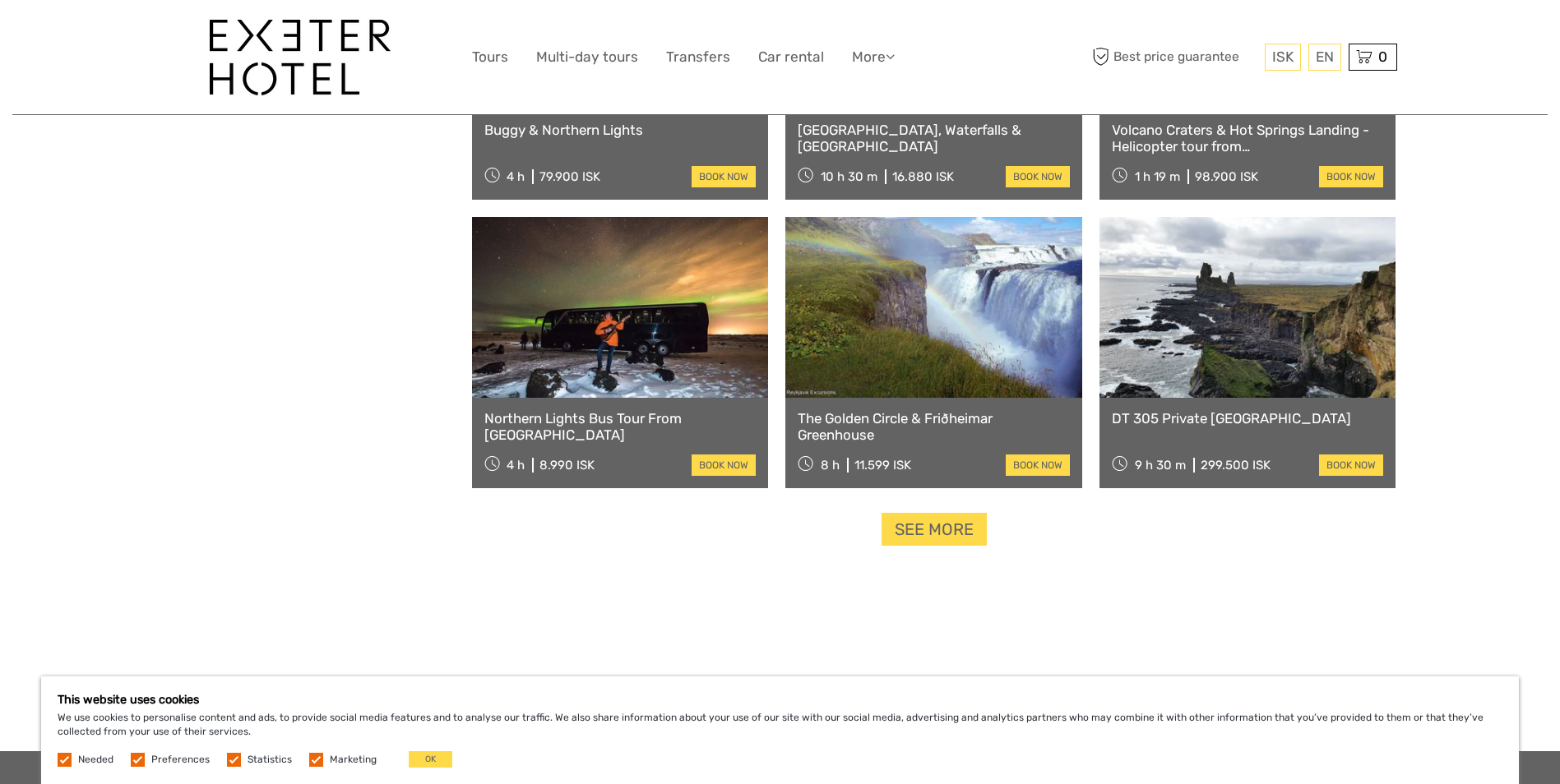
scroll to position [17162, 0]
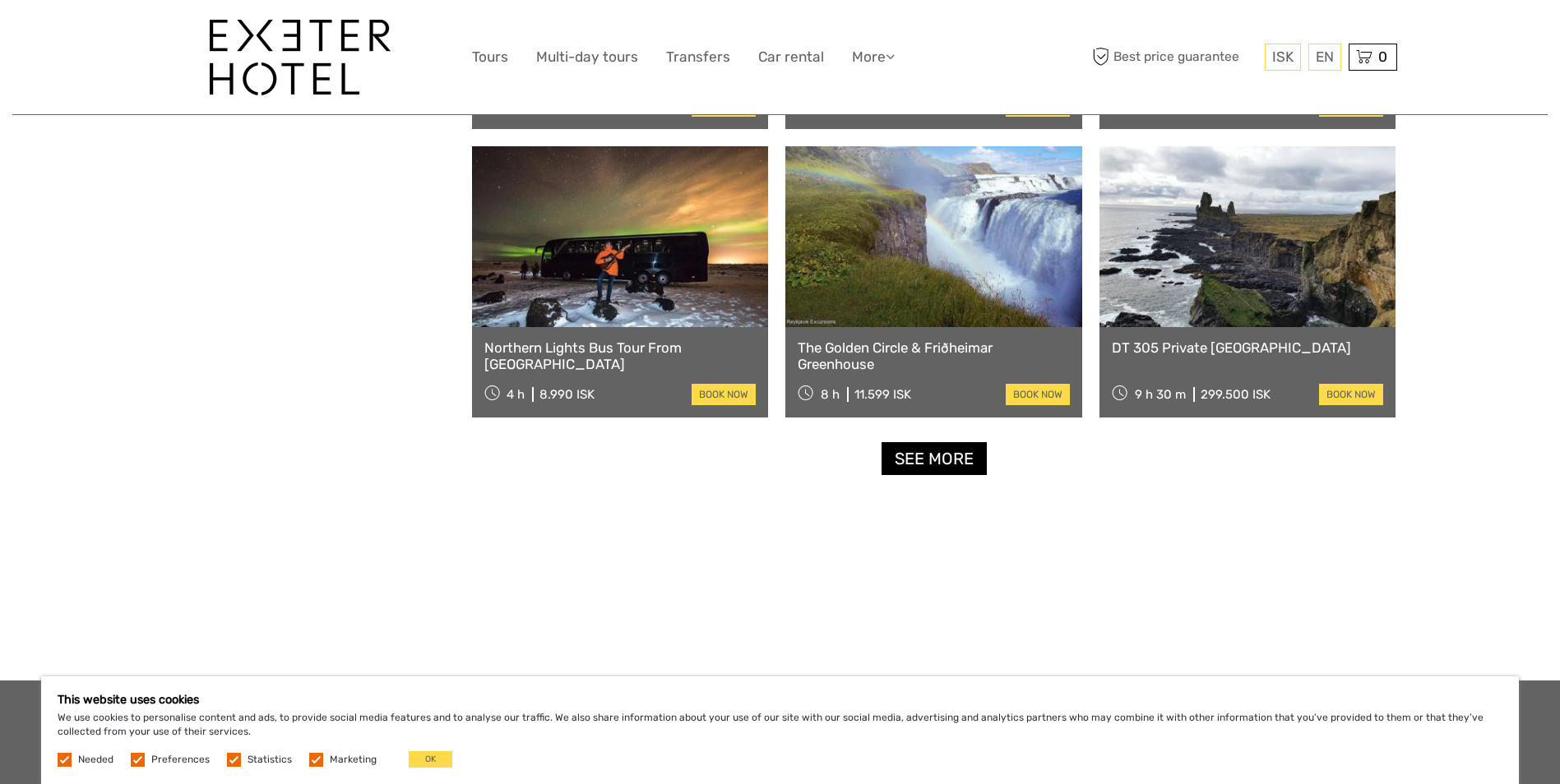
click at [928, 461] on link "See more" at bounding box center [935, 458] width 105 height 34
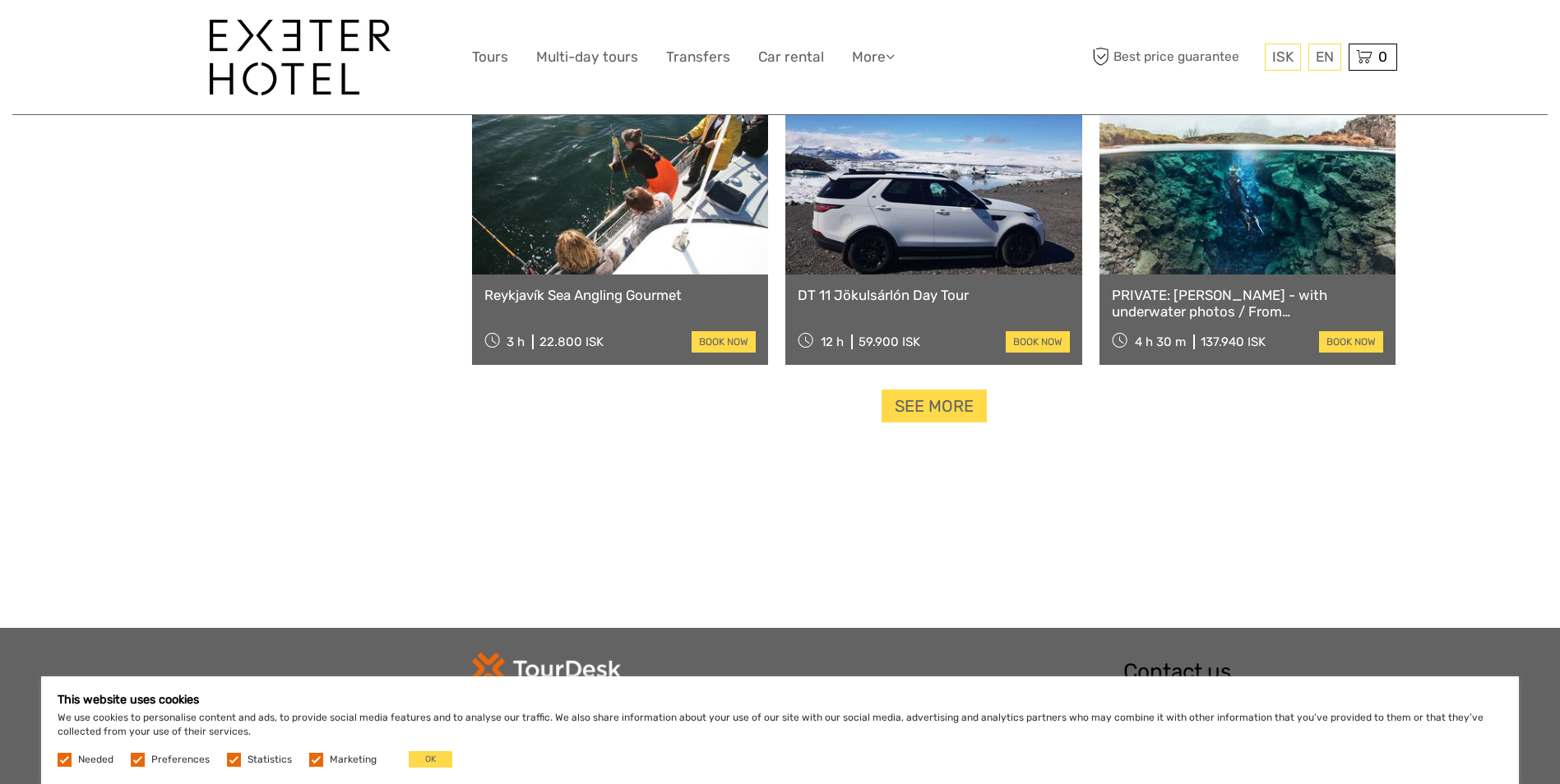
scroll to position [18971, 0]
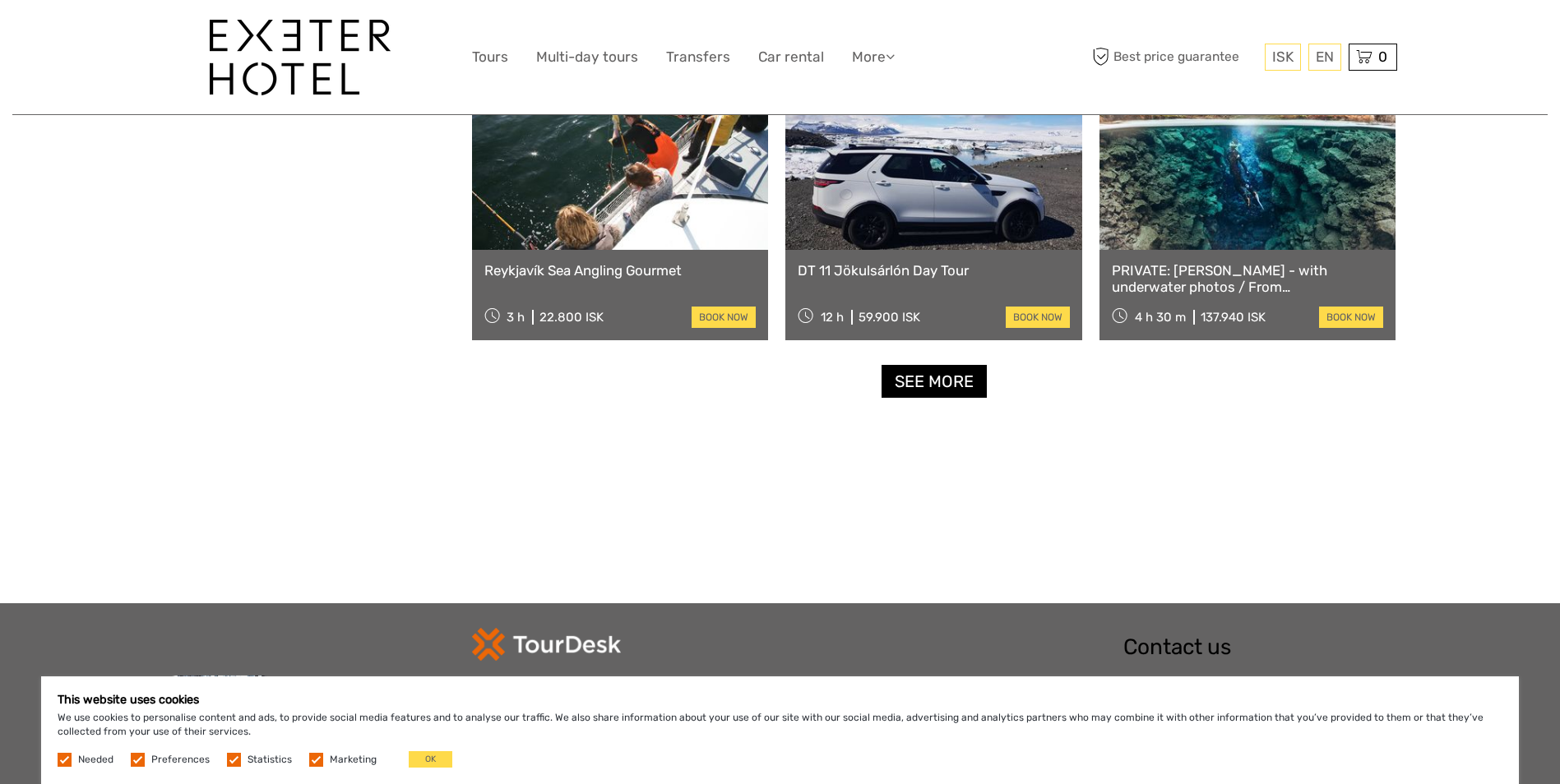
click at [920, 385] on link "See more" at bounding box center [935, 382] width 105 height 34
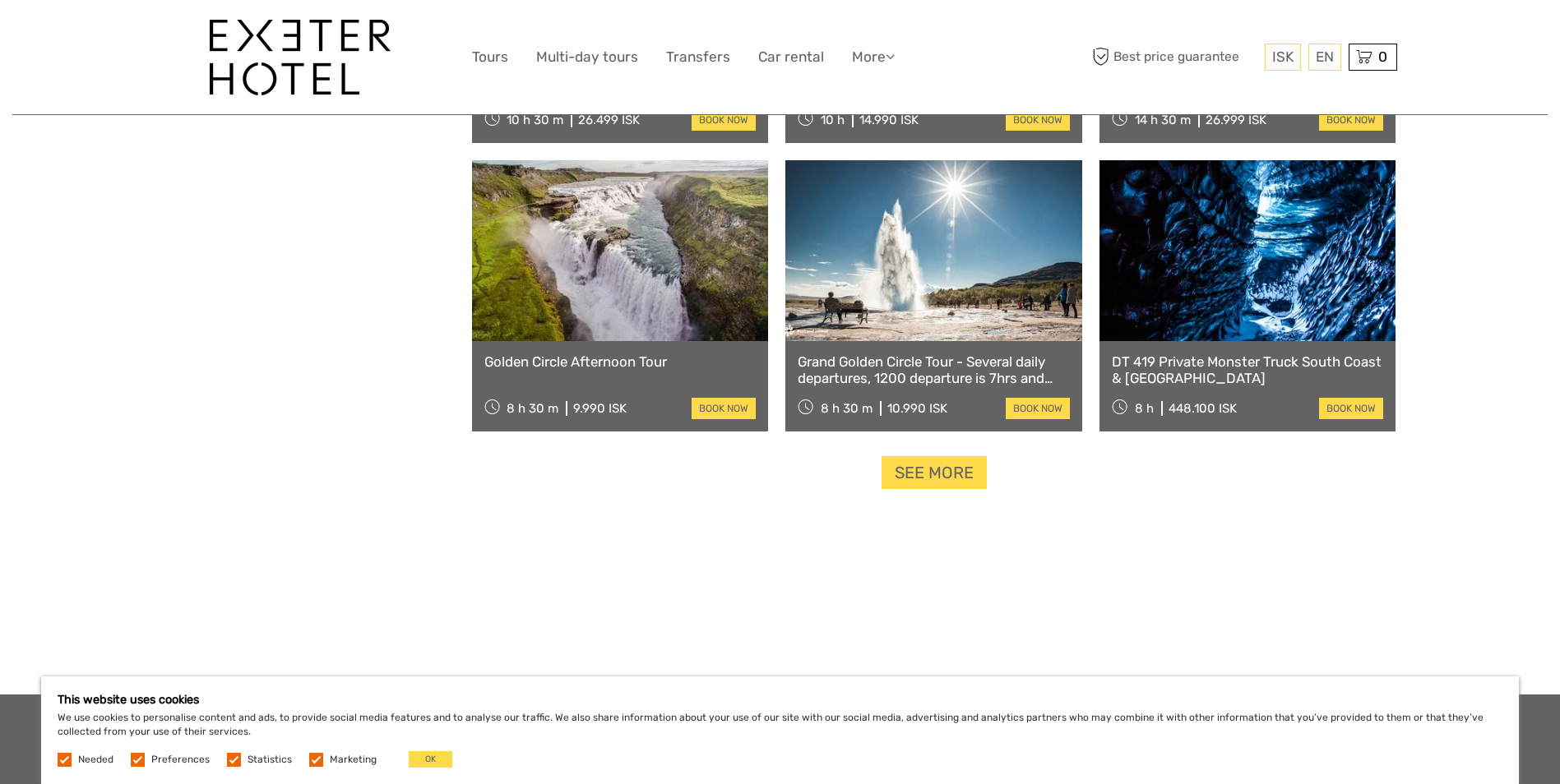
scroll to position [20615, 0]
